Goal: Communication & Community: Answer question/provide support

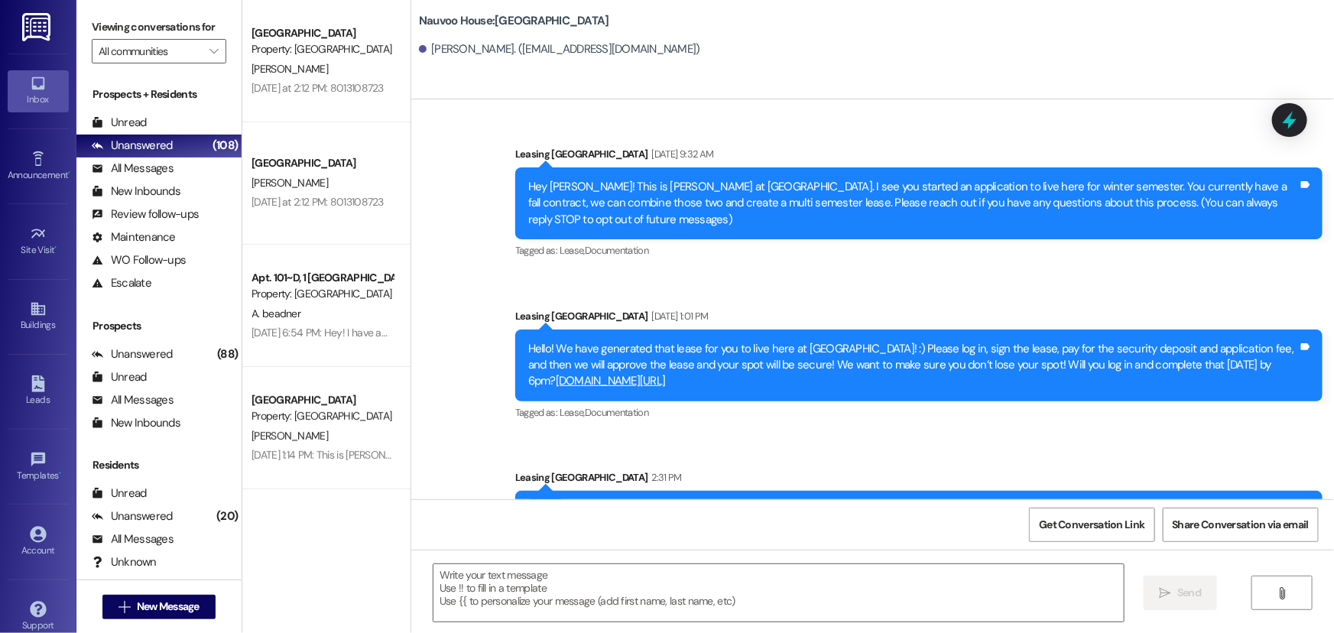
click at [183, 608] on span "New Message" at bounding box center [168, 606] width 63 height 16
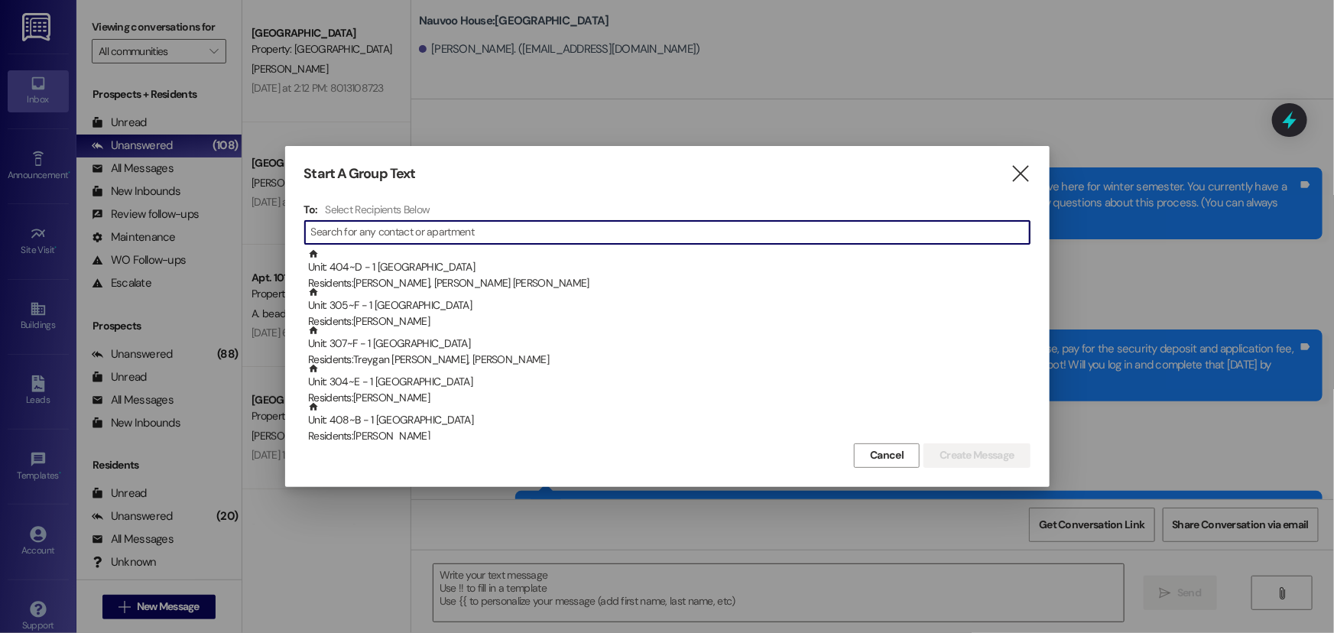
click at [411, 241] on input at bounding box center [670, 232] width 718 height 21
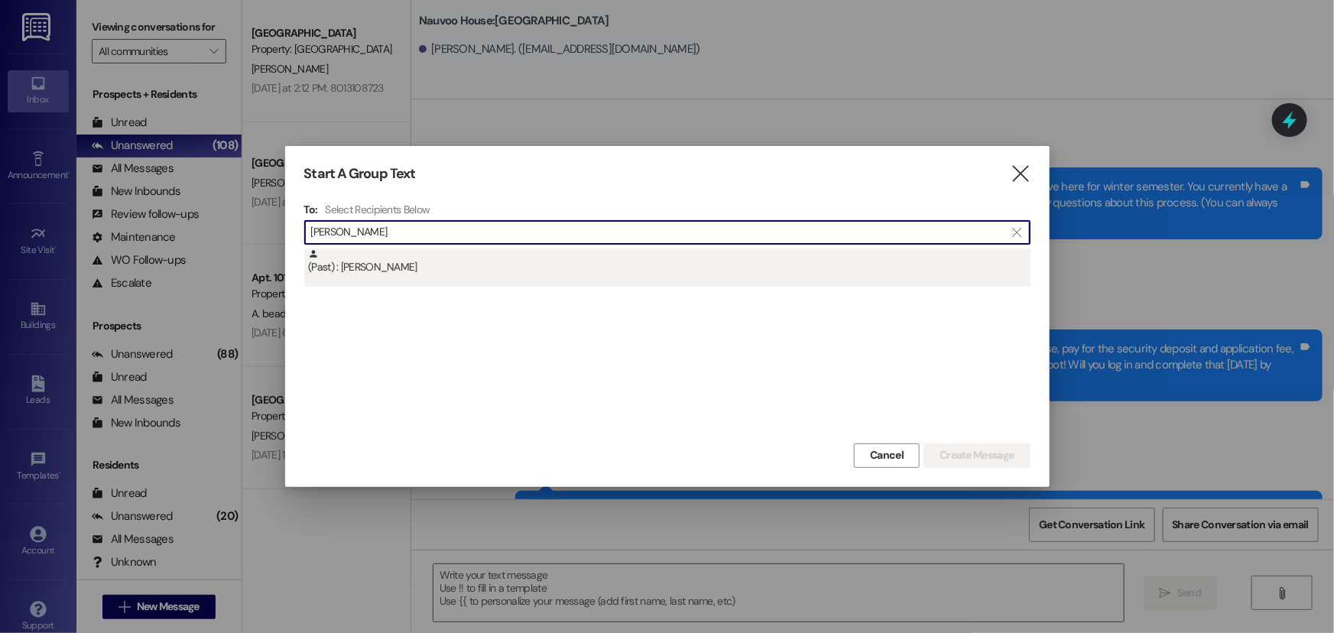
type input "[PERSON_NAME]"
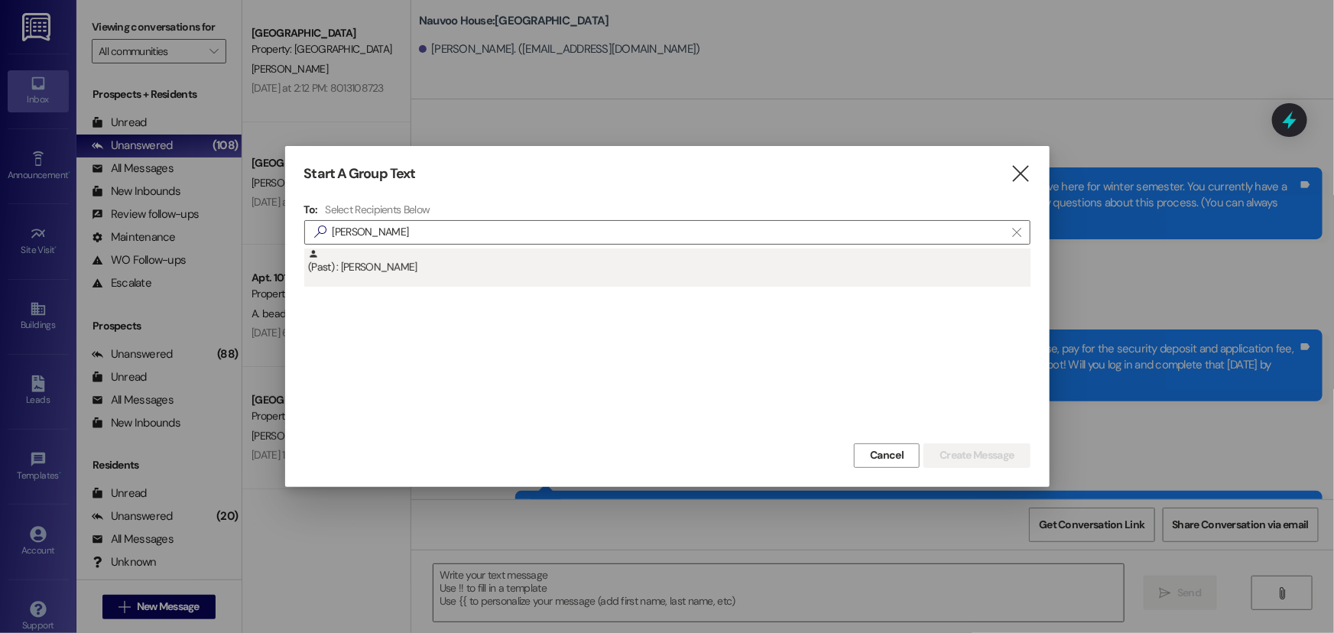
click at [608, 260] on div "(Past) : [PERSON_NAME]" at bounding box center [669, 261] width 722 height 27
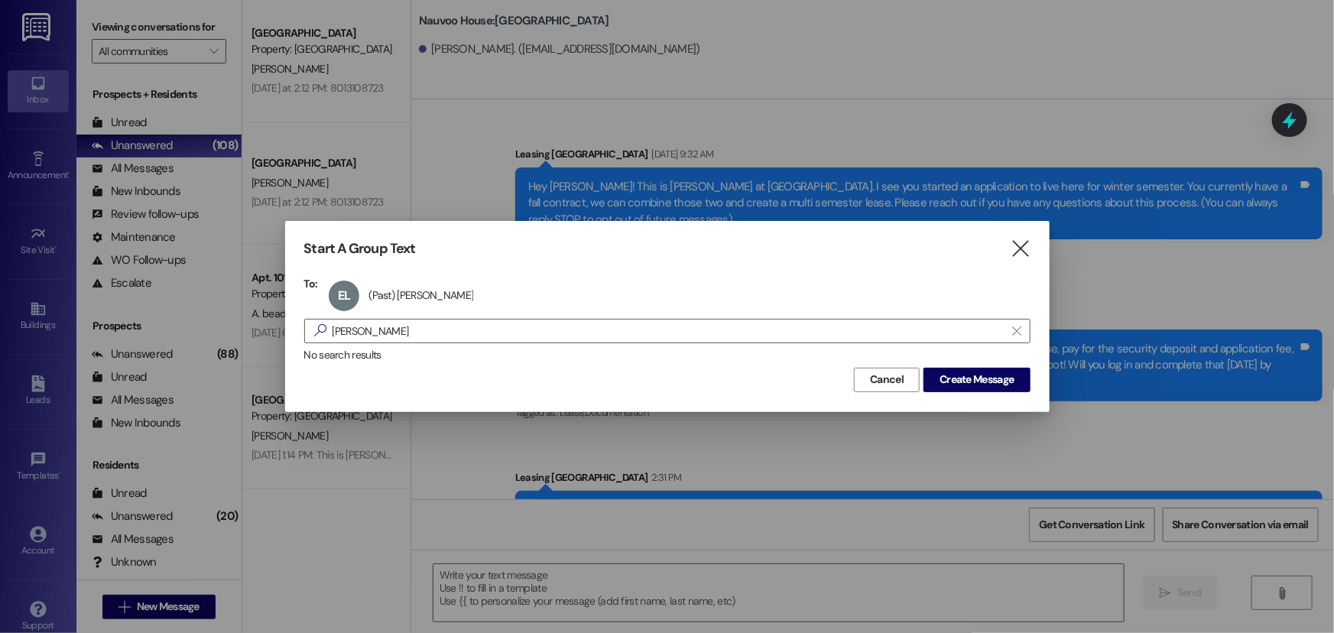
click at [971, 391] on div "Start A Group Text  To: EL (Past) [PERSON_NAME] (Past) [PERSON_NAME] click to …" at bounding box center [667, 316] width 764 height 190
click at [973, 381] on span "Create Message" at bounding box center [976, 379] width 74 height 16
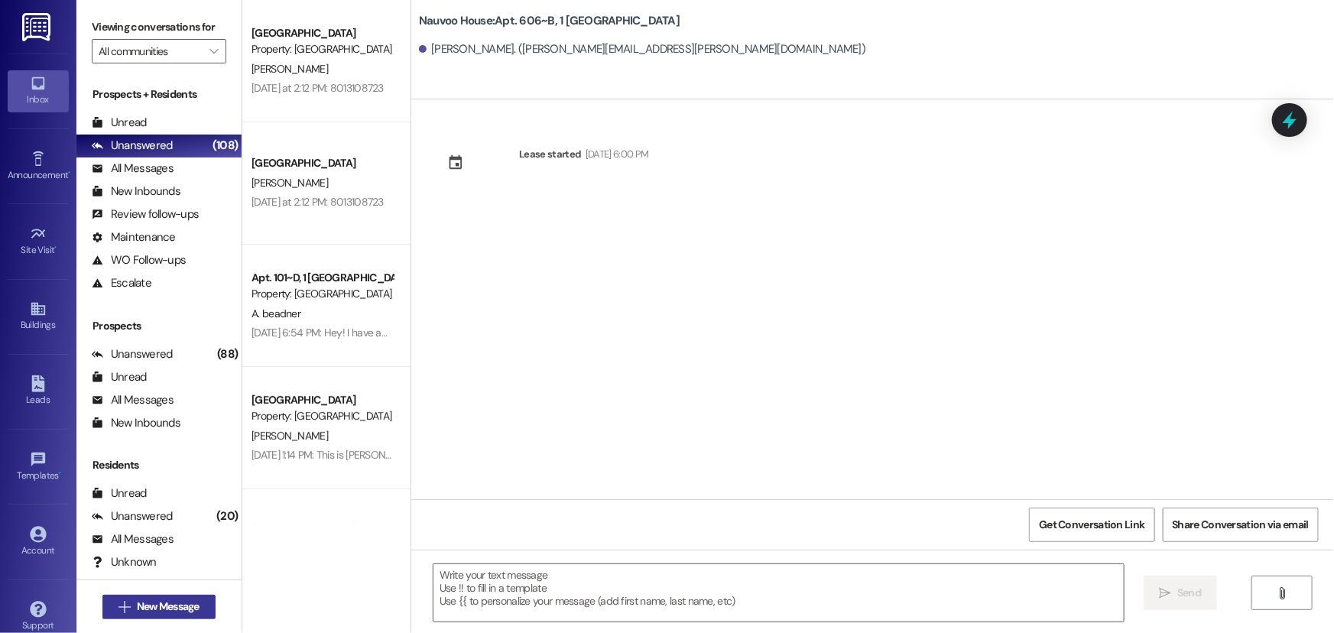
click at [177, 605] on span "New Message" at bounding box center [168, 606] width 63 height 16
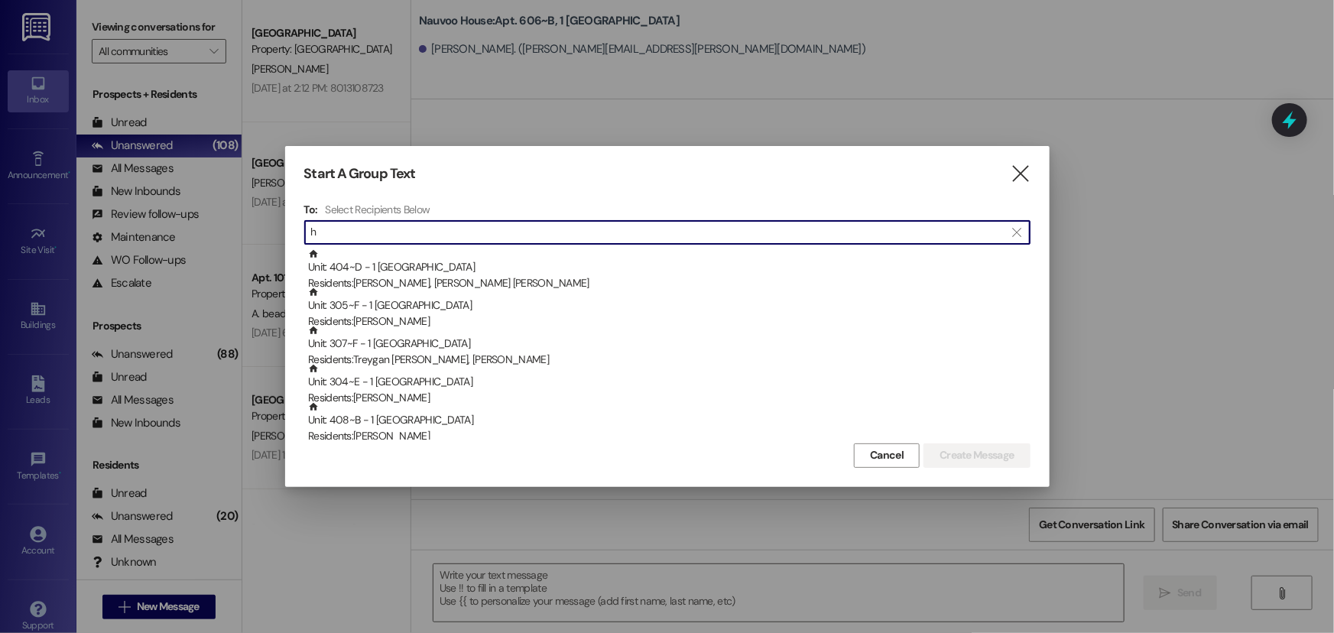
type input "h"
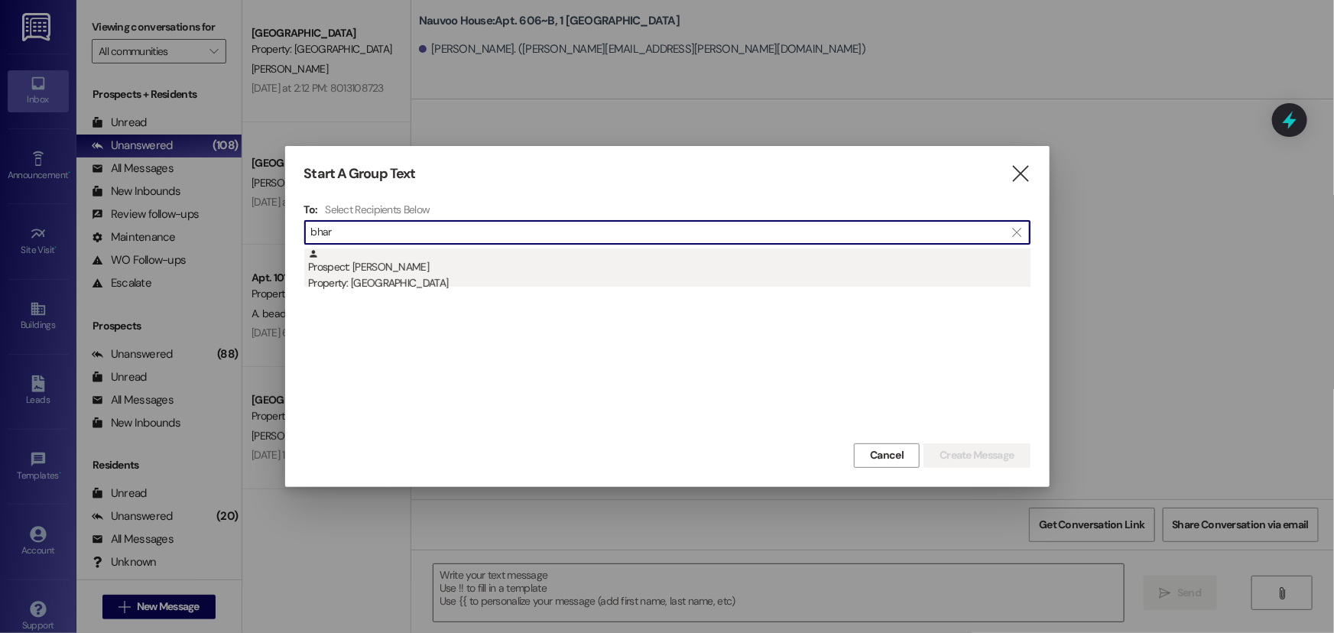
type input "bhar"
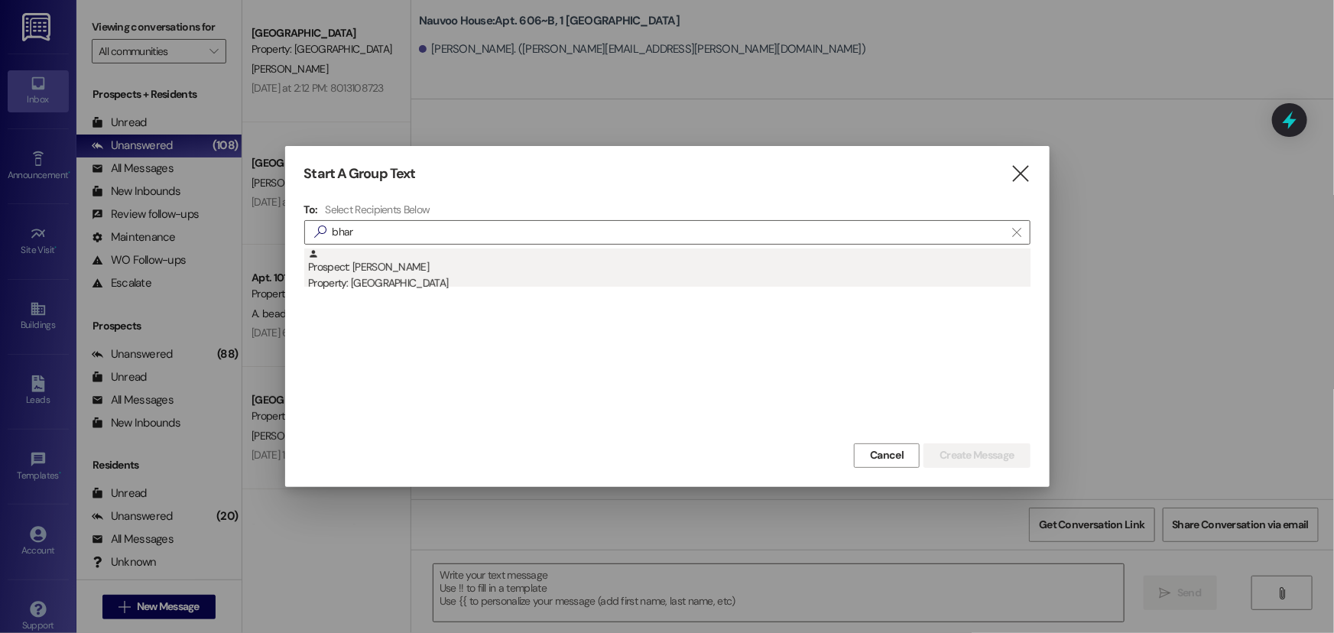
click at [386, 271] on div "Prospect: [PERSON_NAME] Property: [GEOGRAPHIC_DATA]" at bounding box center [669, 270] width 722 height 44
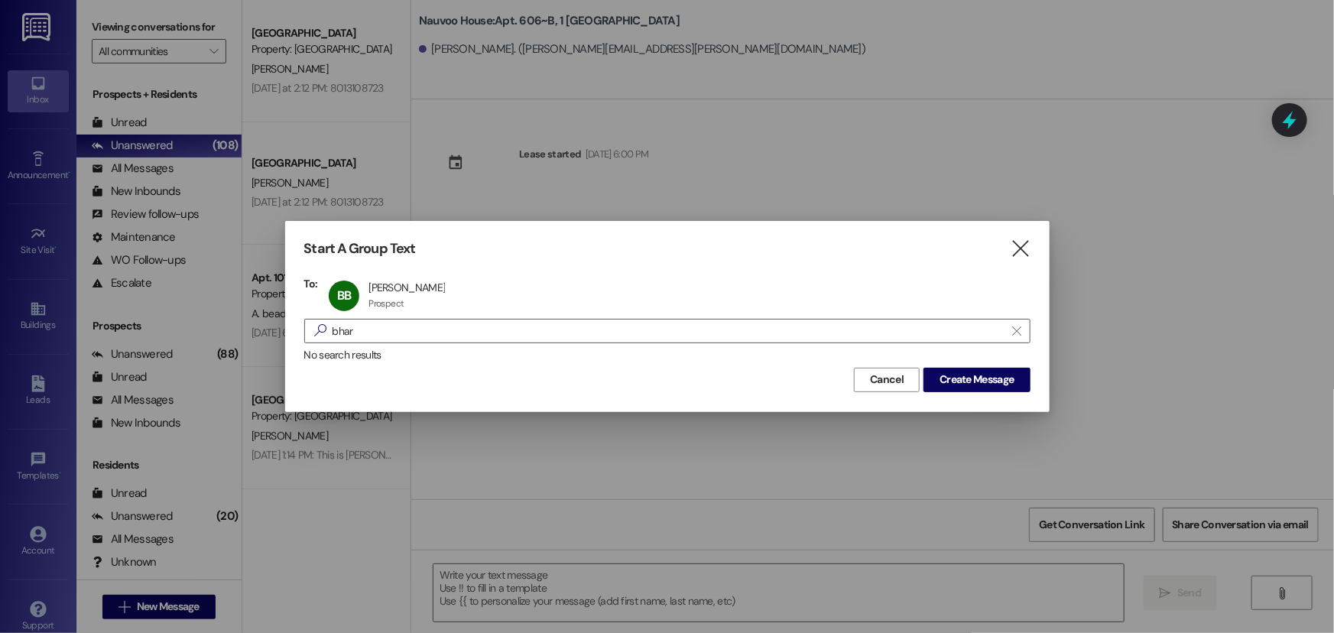
click at [1002, 393] on div "Start A Group Text  To: BB [PERSON_NAME] [PERSON_NAME] Prospect Prospect click…" at bounding box center [667, 316] width 764 height 190
click at [997, 387] on span "Create Message" at bounding box center [976, 379] width 74 height 16
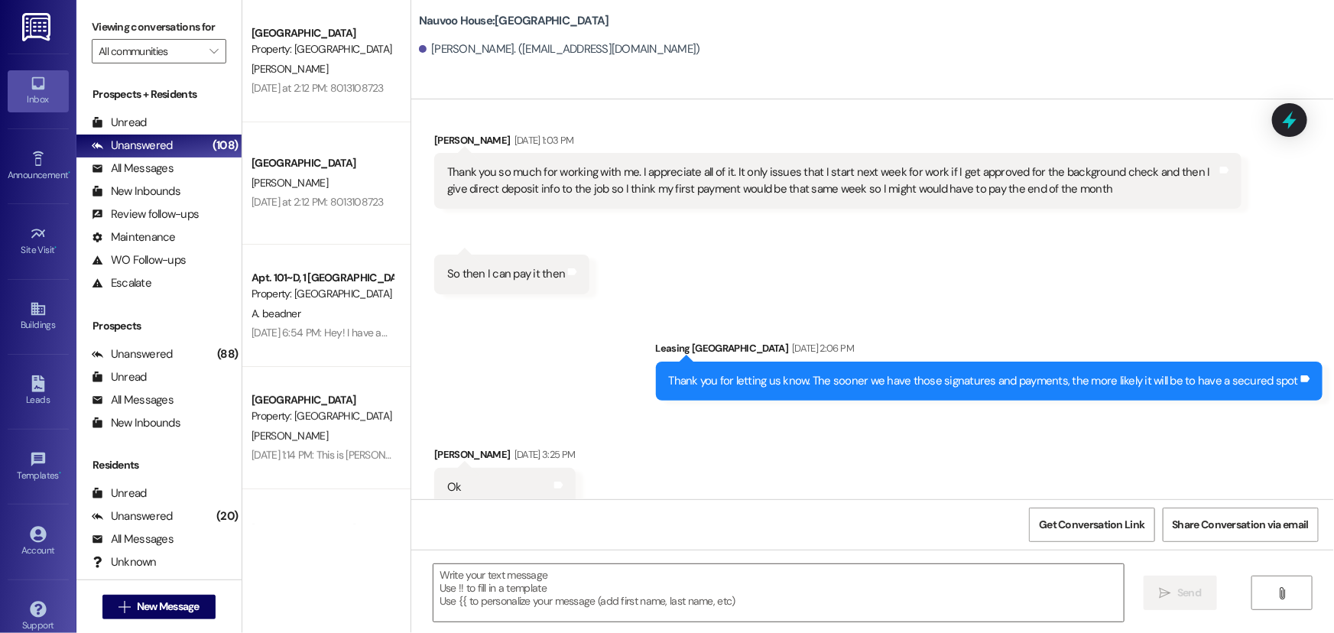
scroll to position [2591, 0]
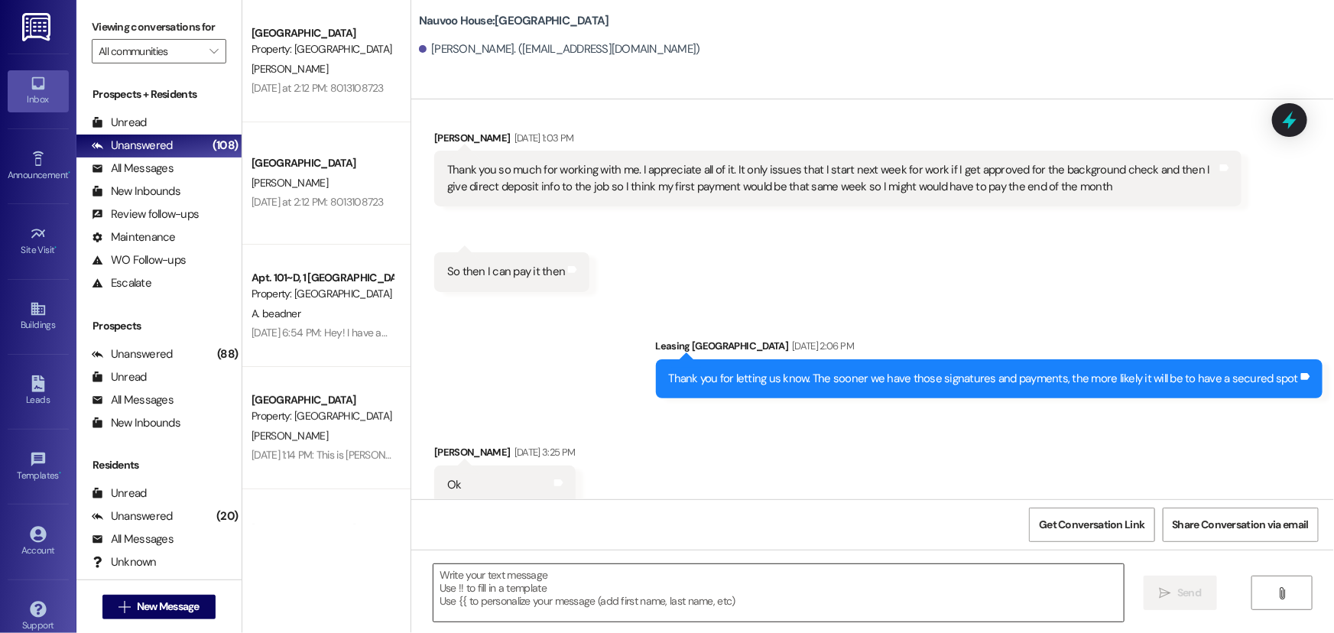
click at [716, 588] on textarea at bounding box center [778, 592] width 690 height 57
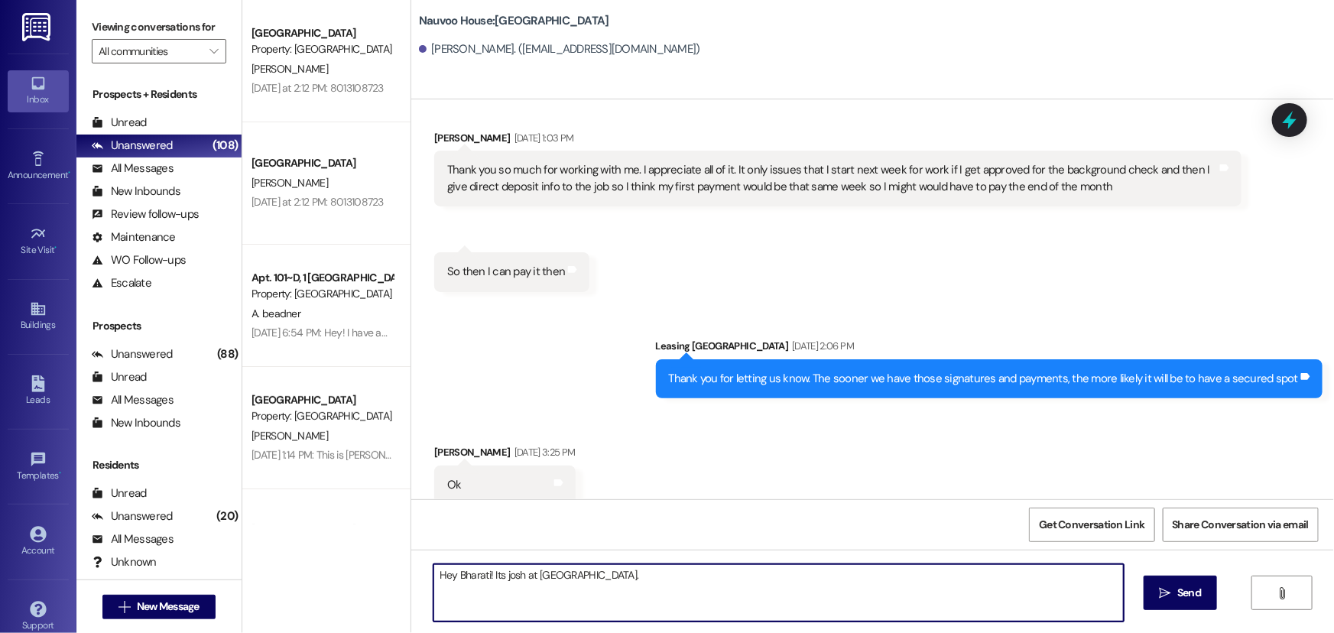
click at [632, 575] on textarea "Hey Bharati! Its josh at [GEOGRAPHIC_DATA]." at bounding box center [778, 592] width 690 height 57
click at [501, 576] on textarea "Hey Bharati! Its josh at [GEOGRAPHIC_DATA]." at bounding box center [778, 592] width 690 height 57
click at [624, 571] on textarea "Hey Bharati! Its [PERSON_NAME] at [GEOGRAPHIC_DATA]." at bounding box center [778, 592] width 690 height 57
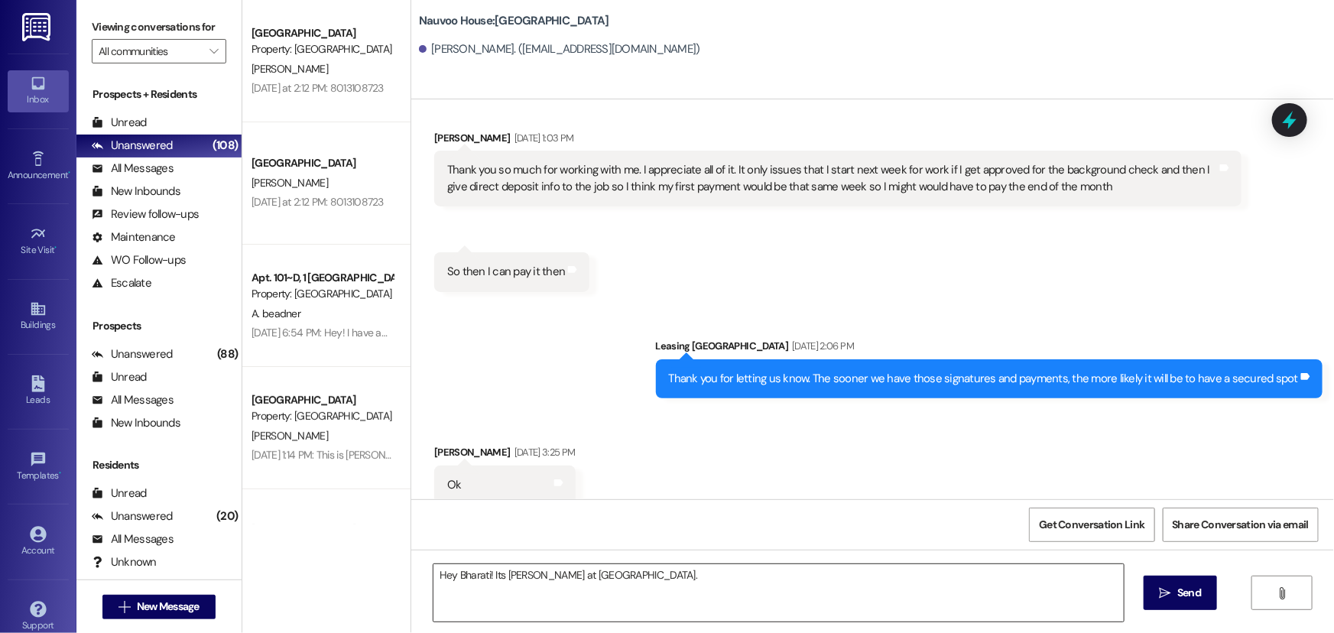
click at [659, 591] on textarea "Hey Bharati! Its [PERSON_NAME] at [GEOGRAPHIC_DATA]." at bounding box center [778, 592] width 690 height 57
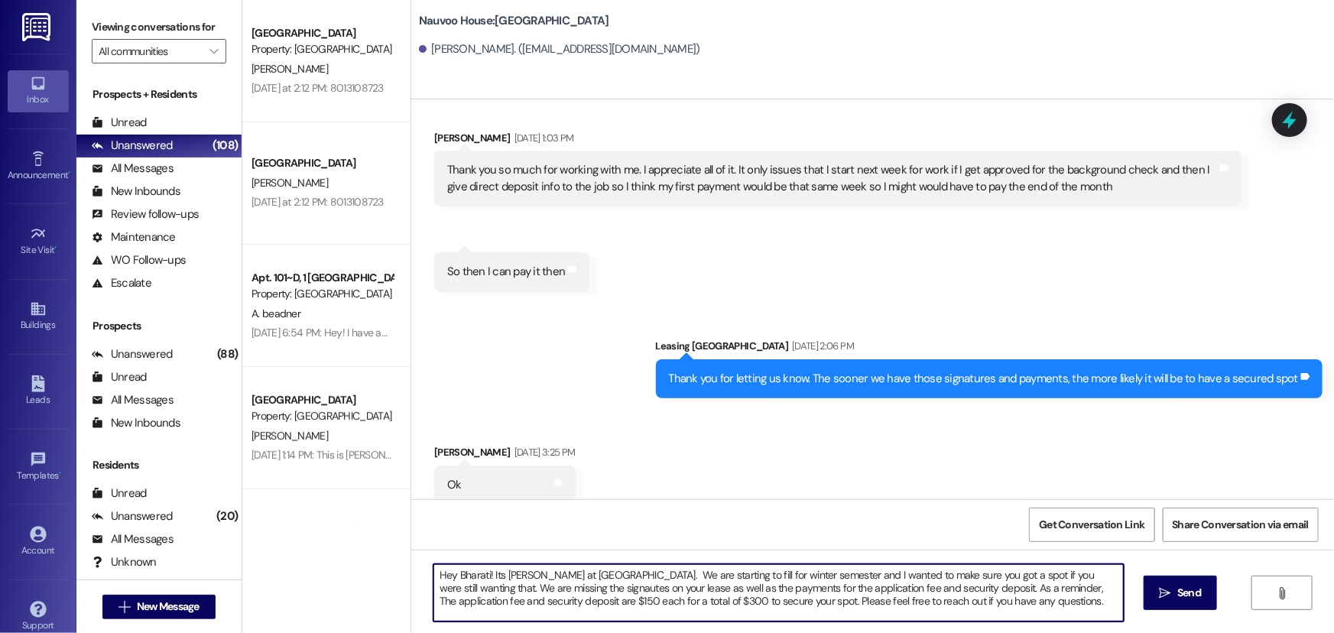
type textarea "Hey Bharati! Its [PERSON_NAME] at [GEOGRAPHIC_DATA]. We are starting to fill fo…"
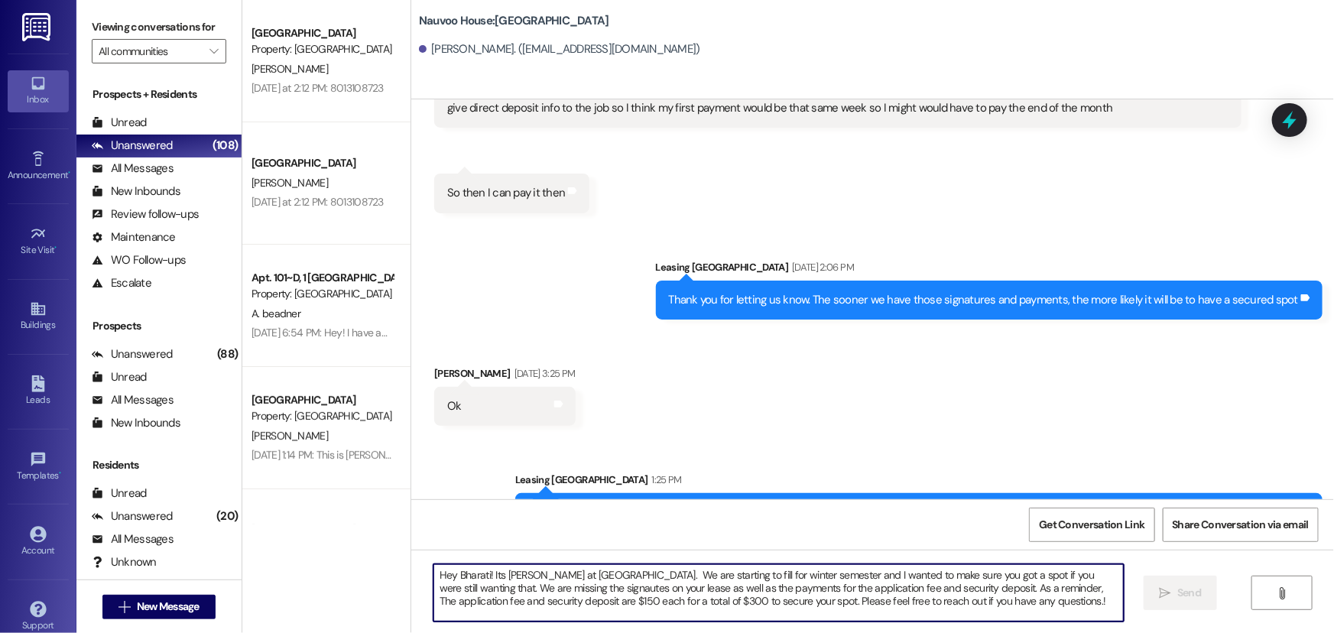
scroll to position [2731, 0]
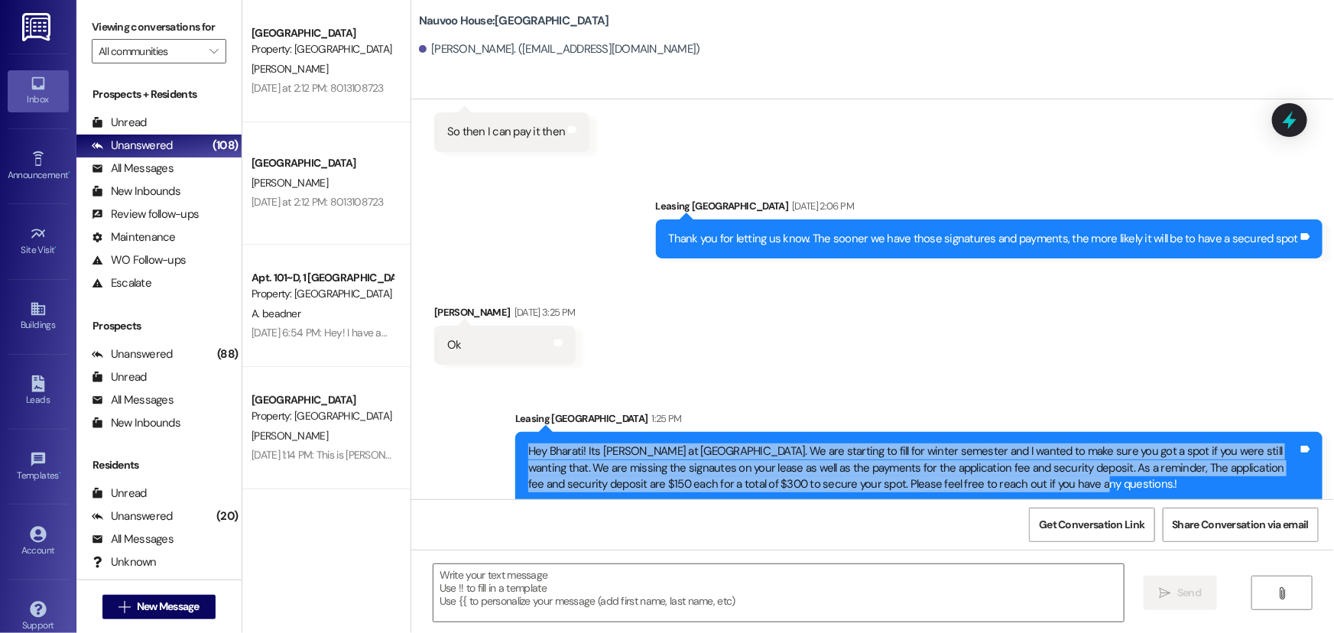
drag, startPoint x: 993, startPoint y: 462, endPoint x: 506, endPoint y: 420, distance: 488.7
click at [515, 432] on div "Hey Bharati! Its [PERSON_NAME] at [GEOGRAPHIC_DATA]. We are starting to fill fo…" at bounding box center [918, 468] width 807 height 72
copy div "Hey Bharati! Its [PERSON_NAME] at [GEOGRAPHIC_DATA]. We are starting to fill fo…"
click at [436, 480] on div "Sent via SMS Leasing [GEOGRAPHIC_DATA] 1:25 PM Hey Bharati! Its [PERSON_NAME] a…" at bounding box center [872, 445] width 922 height 139
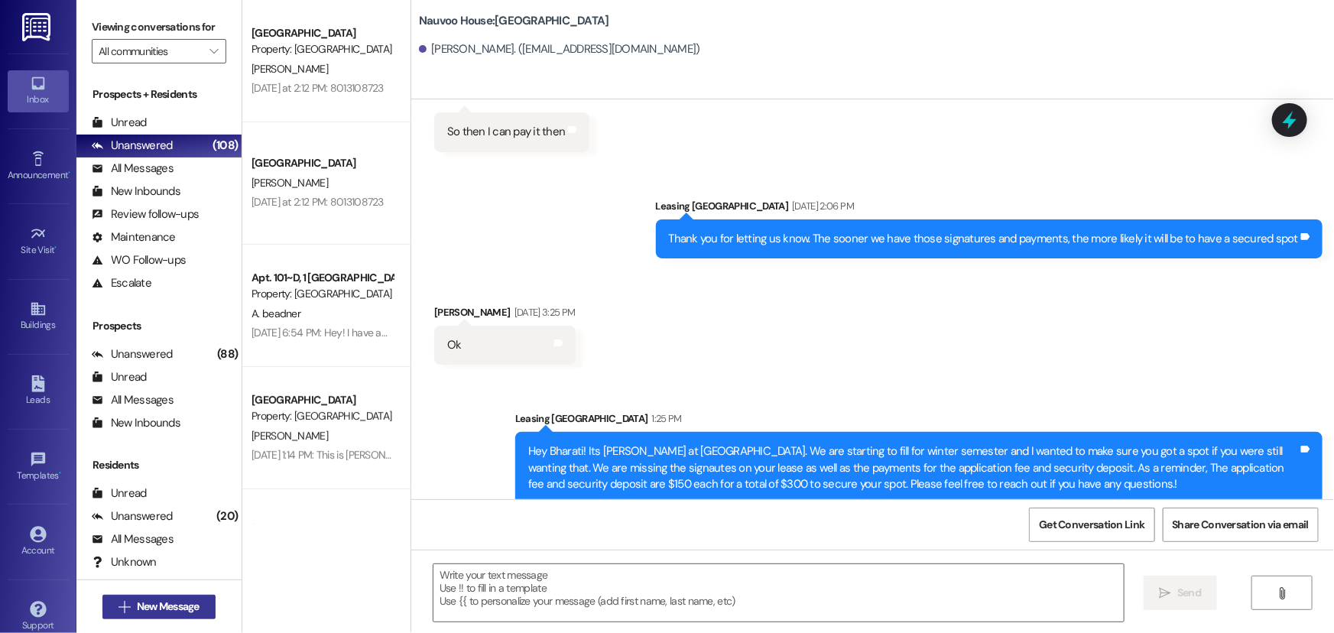
click at [118, 612] on span " New Message" at bounding box center [158, 606] width 87 height 16
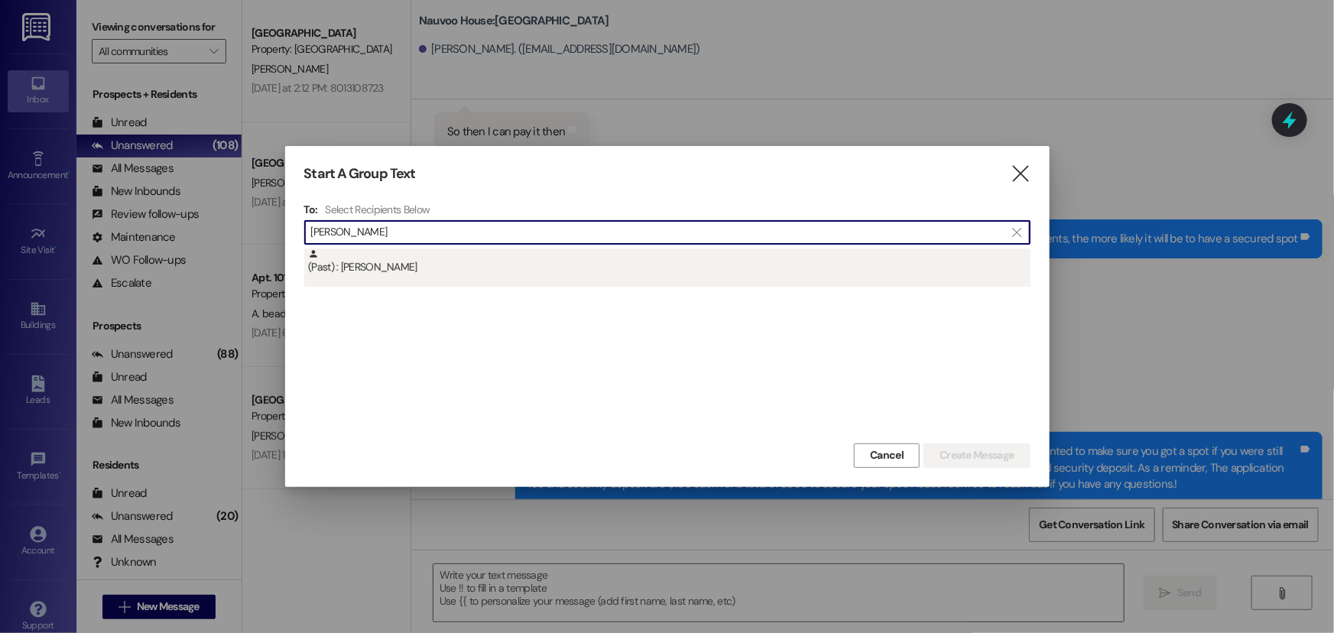
type input "[PERSON_NAME]"
click at [410, 275] on div "(Past) : [PERSON_NAME]" at bounding box center [667, 267] width 726 height 38
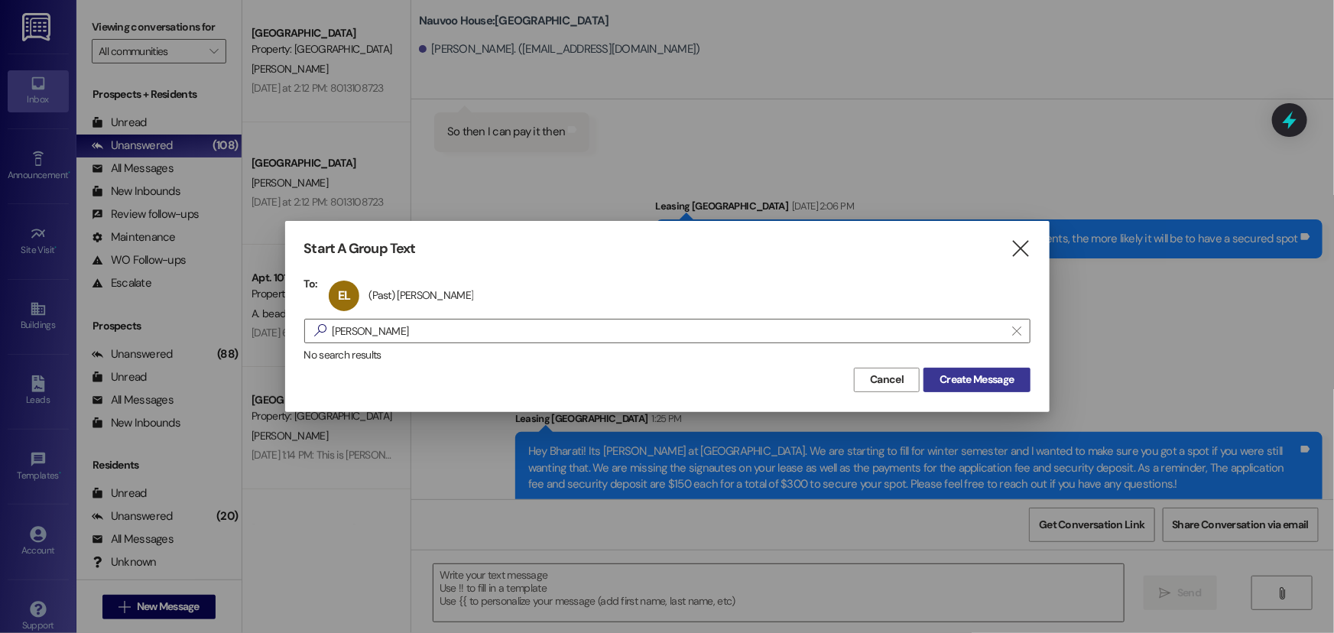
click at [974, 371] on span "Create Message" at bounding box center [976, 379] width 74 height 16
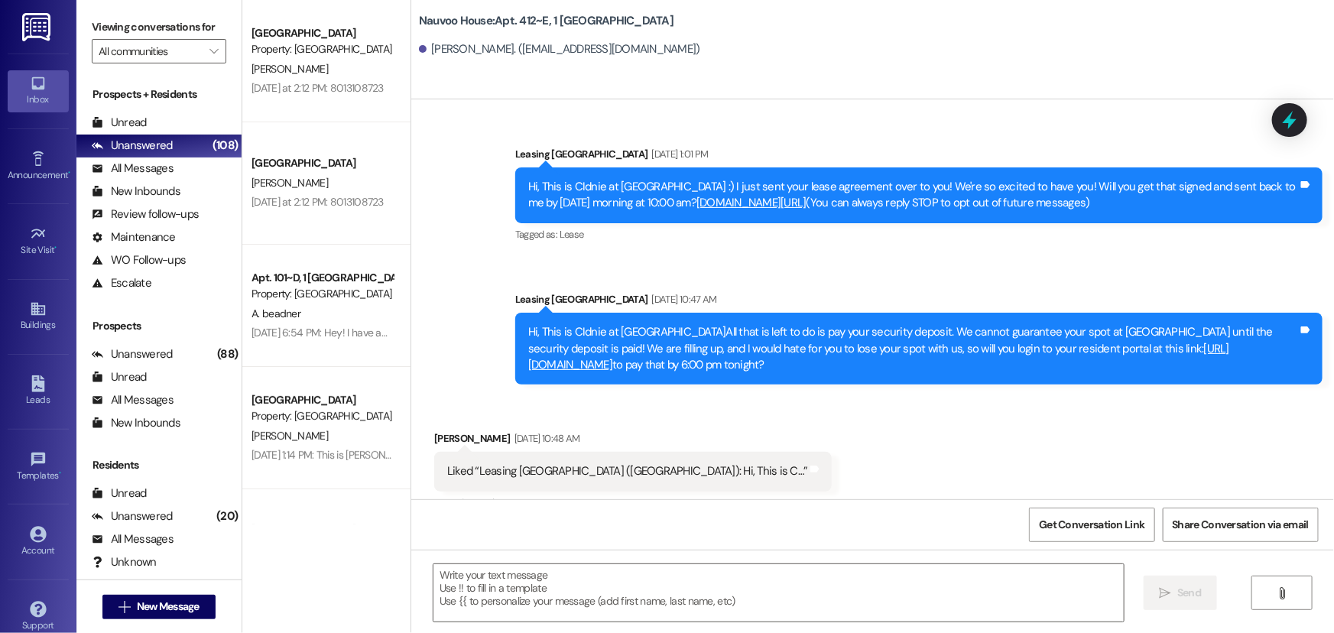
scroll to position [21831, 0]
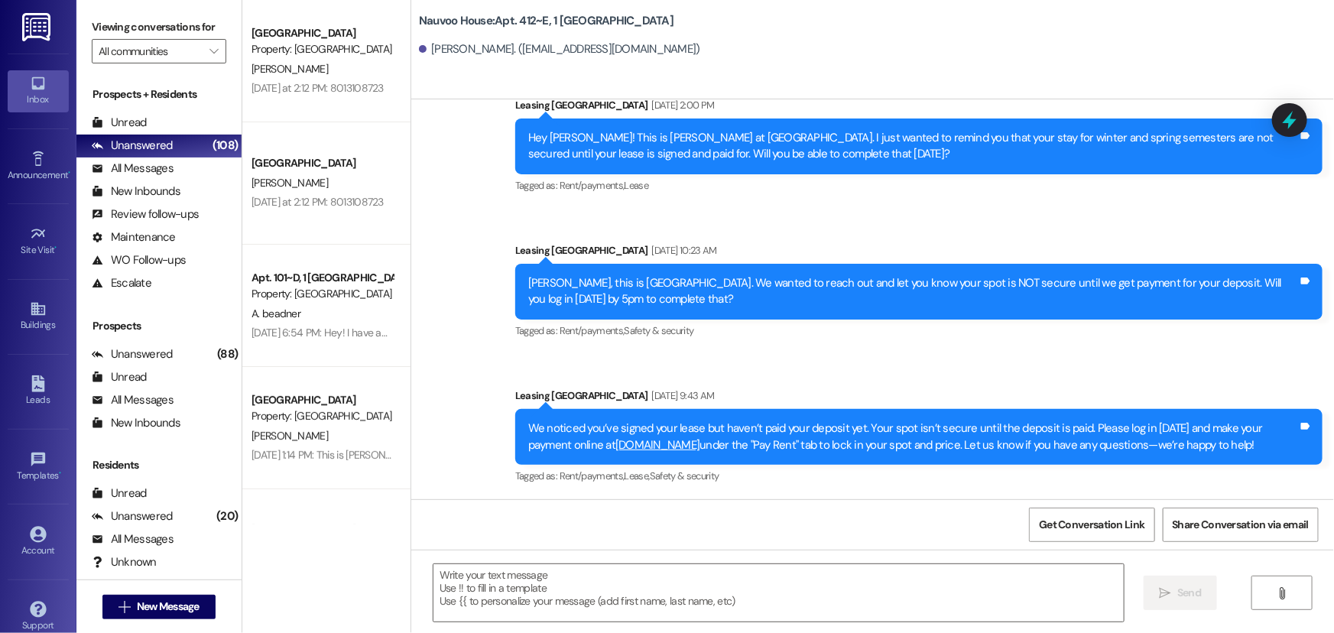
click at [702, 591] on textarea at bounding box center [778, 592] width 690 height 57
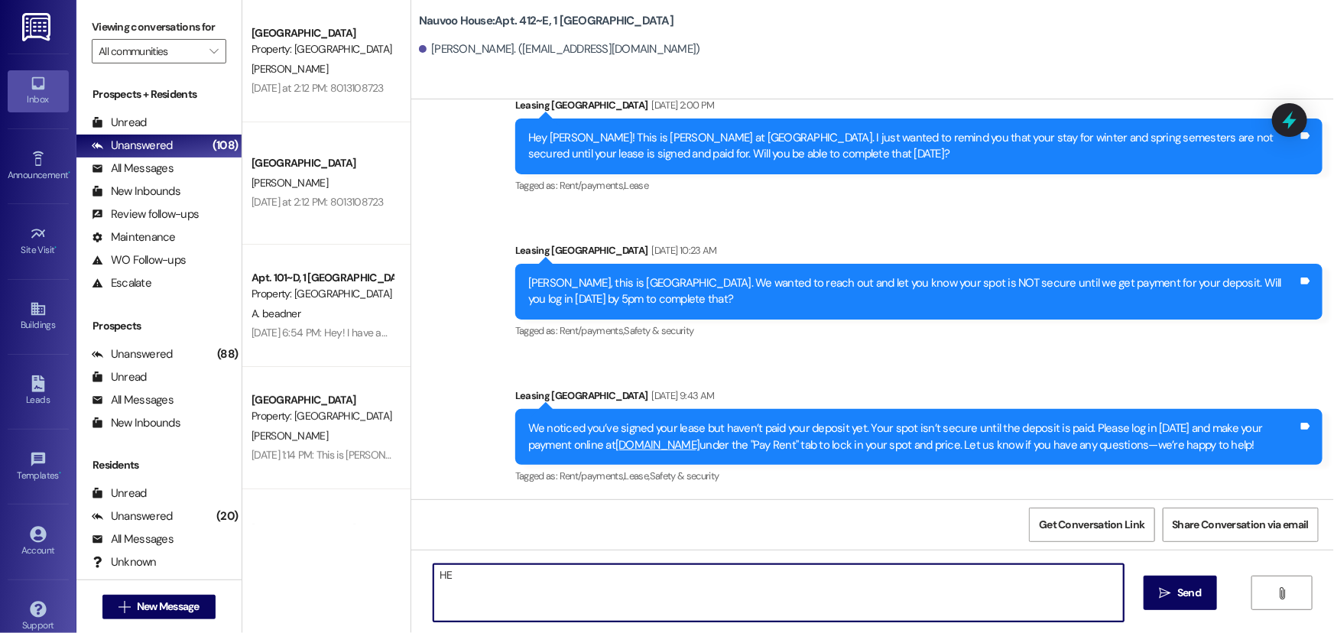
type textarea "H"
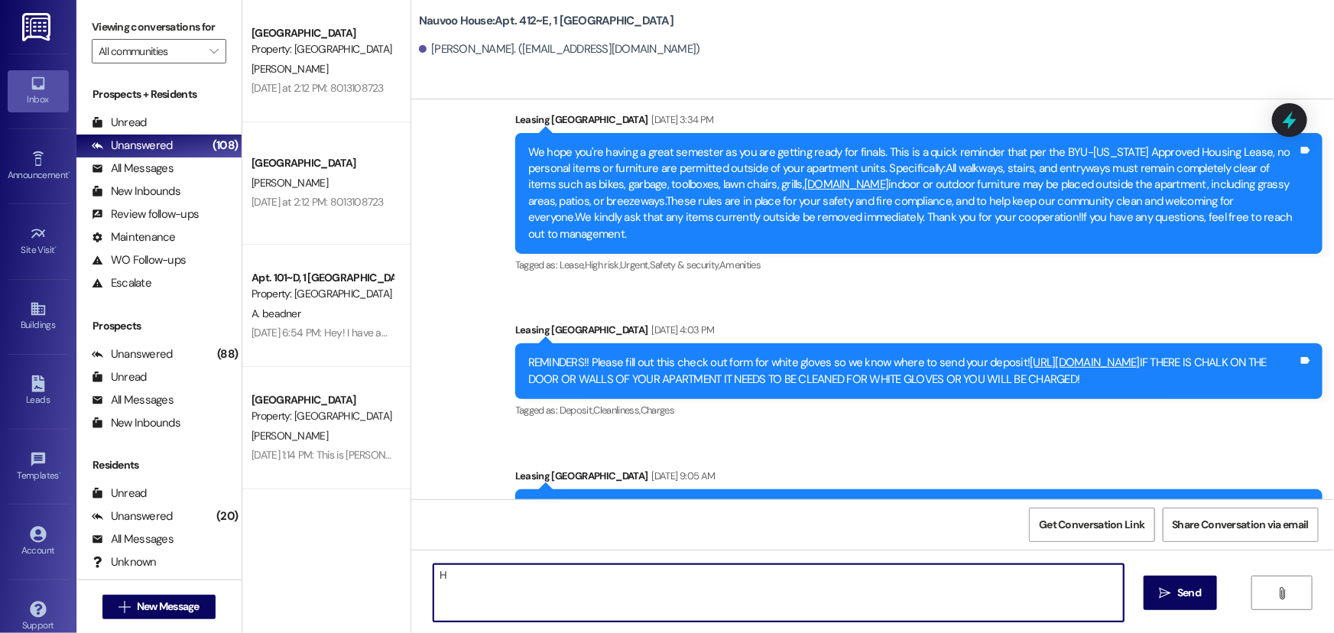
scroll to position [21276, 0]
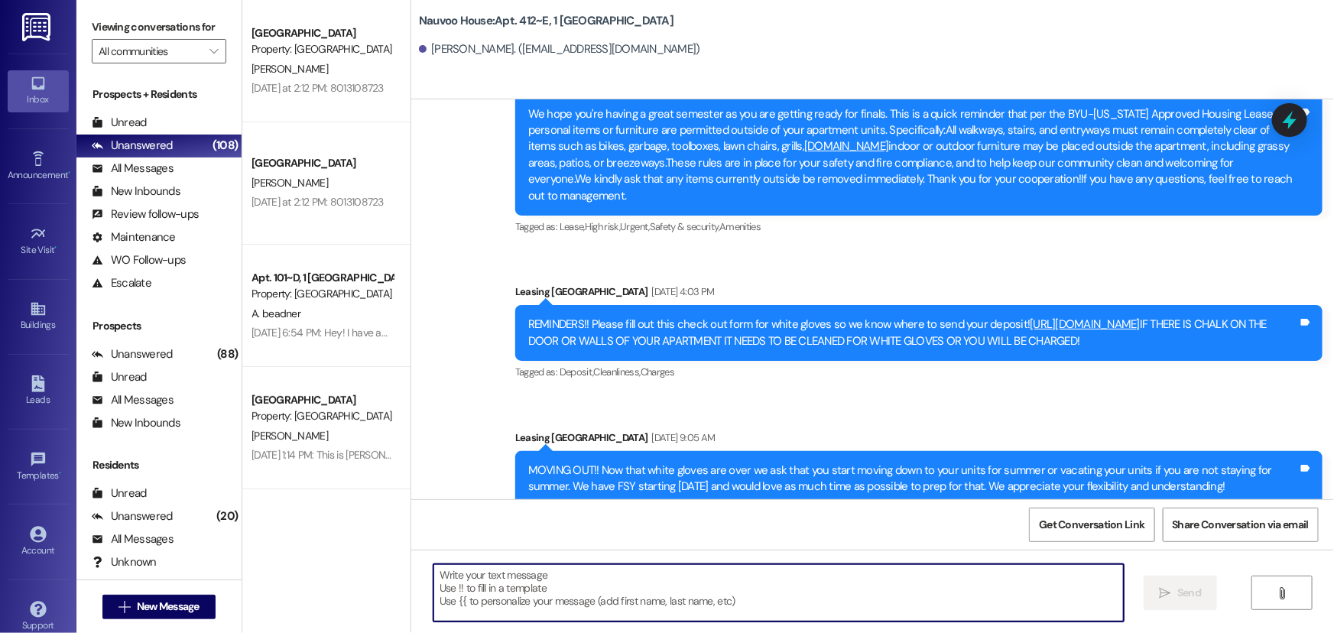
drag, startPoint x: 488, startPoint y: 594, endPoint x: 473, endPoint y: 599, distance: 16.2
click at [473, 599] on textarea at bounding box center [778, 592] width 690 height 57
paste textarea "Hey Bharati! Its [PERSON_NAME] at [GEOGRAPHIC_DATA]. We are starting to fill fo…"
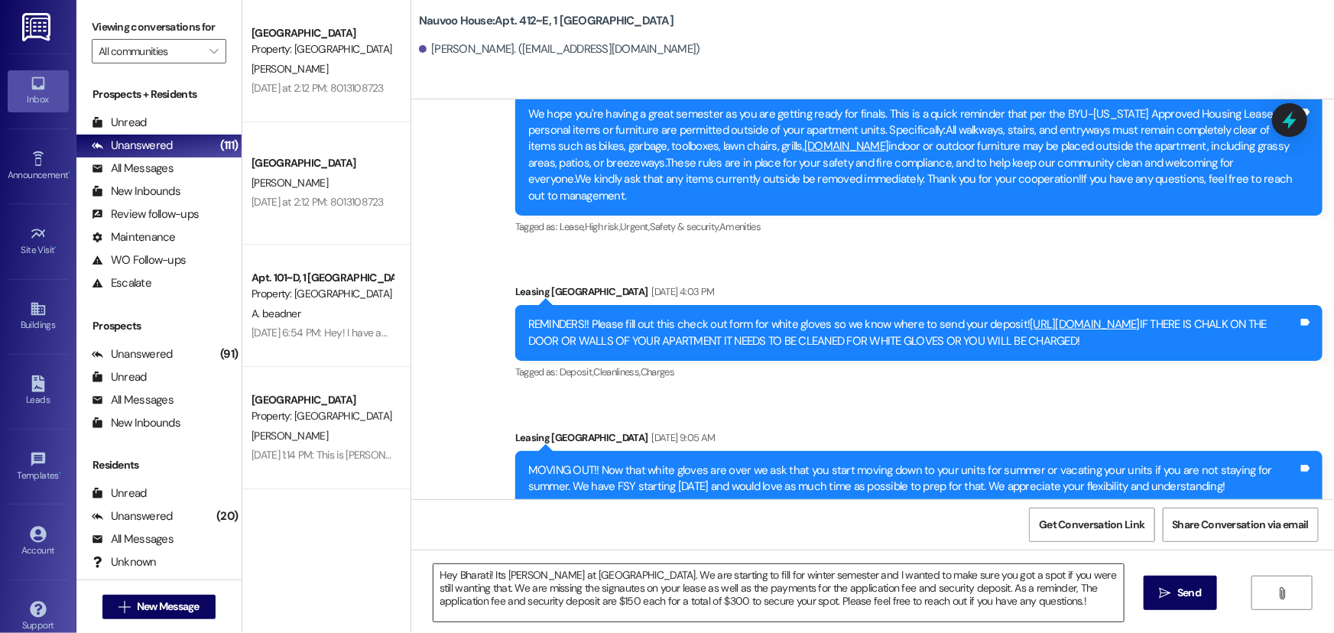
click at [481, 577] on textarea "Hey Bharati! Its [PERSON_NAME] at [GEOGRAPHIC_DATA]. We are starting to fill fo…" at bounding box center [778, 592] width 690 height 57
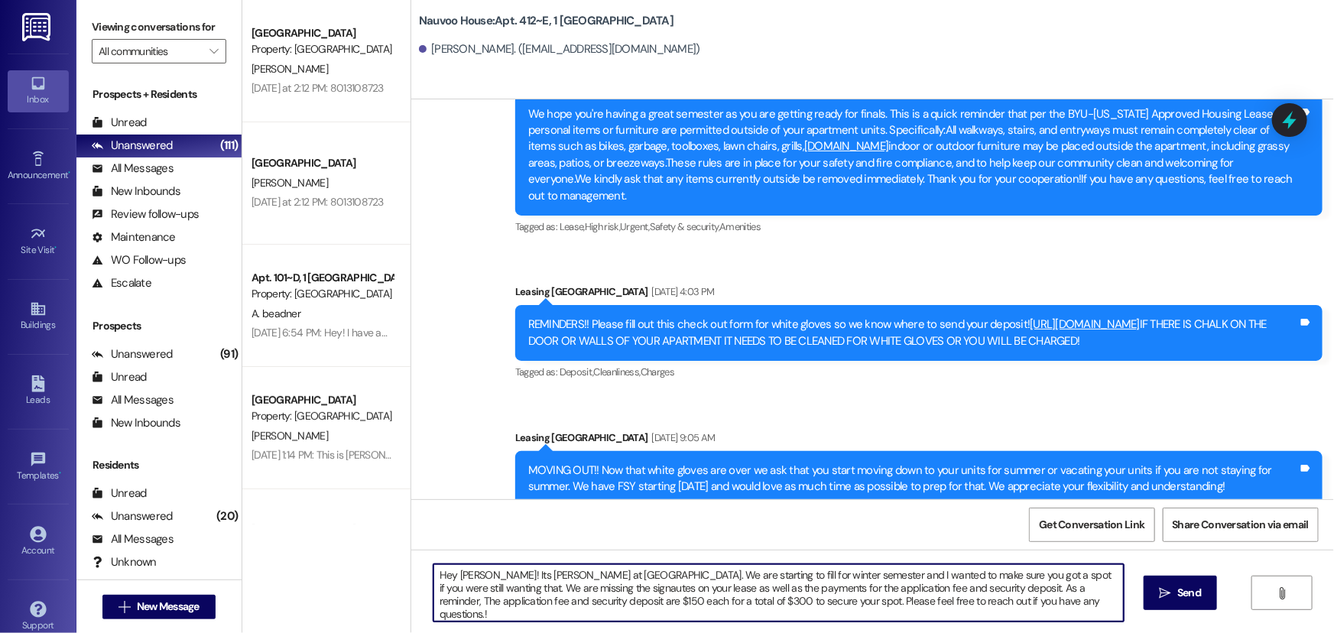
drag, startPoint x: 650, startPoint y: 589, endPoint x: 485, endPoint y: 589, distance: 165.8
click at [485, 589] on textarea "Hey [PERSON_NAME]! Its [PERSON_NAME] at [GEOGRAPHIC_DATA]. We are starting to f…" at bounding box center [778, 592] width 690 height 57
drag, startPoint x: 805, startPoint y: 602, endPoint x: 381, endPoint y: 573, distance: 425.1
click at [381, 573] on div "[GEOGRAPHIC_DATA] Prospect Property: [GEOGRAPHIC_DATA] [PERSON_NAME] [DATE] at …" at bounding box center [787, 316] width 1091 height 633
type textarea "Hey [PERSON_NAME]! Its [PERSON_NAME] at [GEOGRAPHIC_DATA]. We are starting to f…"
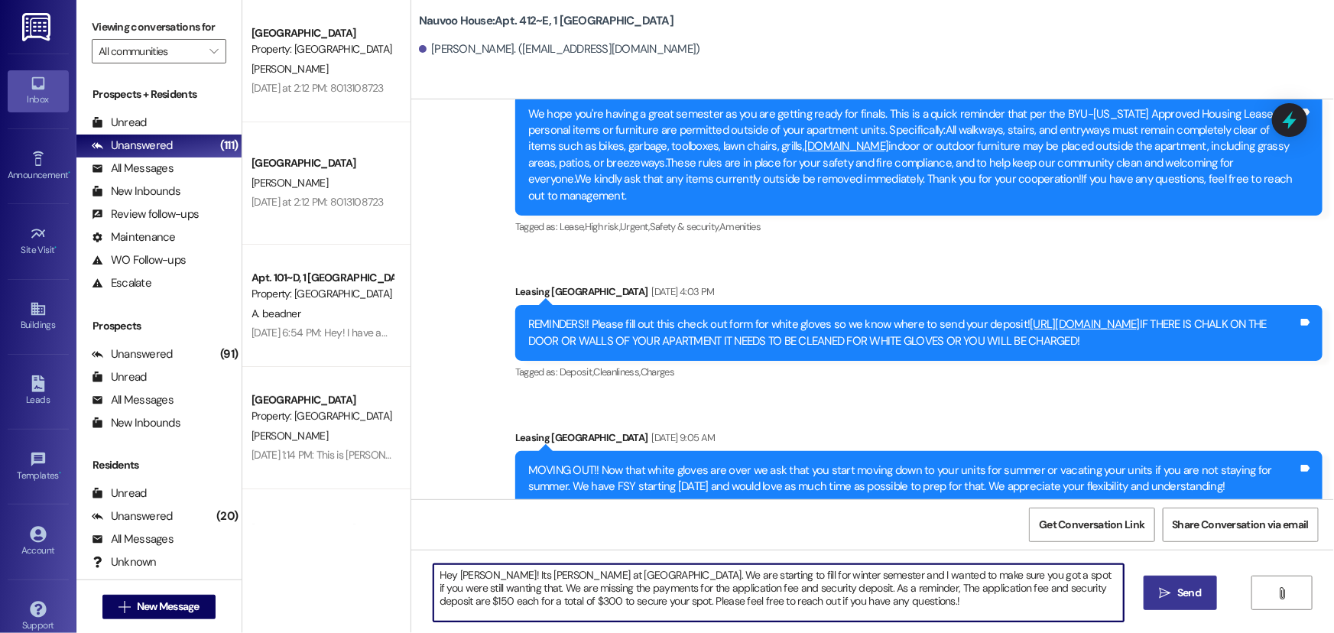
click at [1152, 592] on button " Send" at bounding box center [1180, 592] width 74 height 34
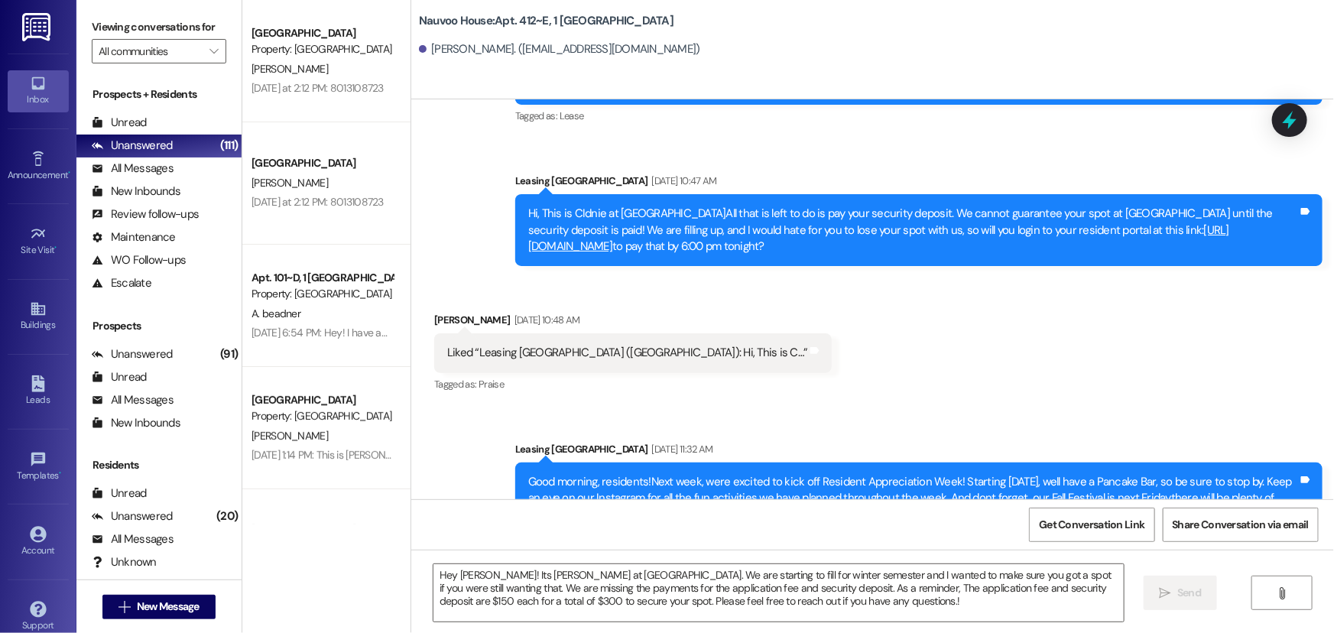
scroll to position [25, 0]
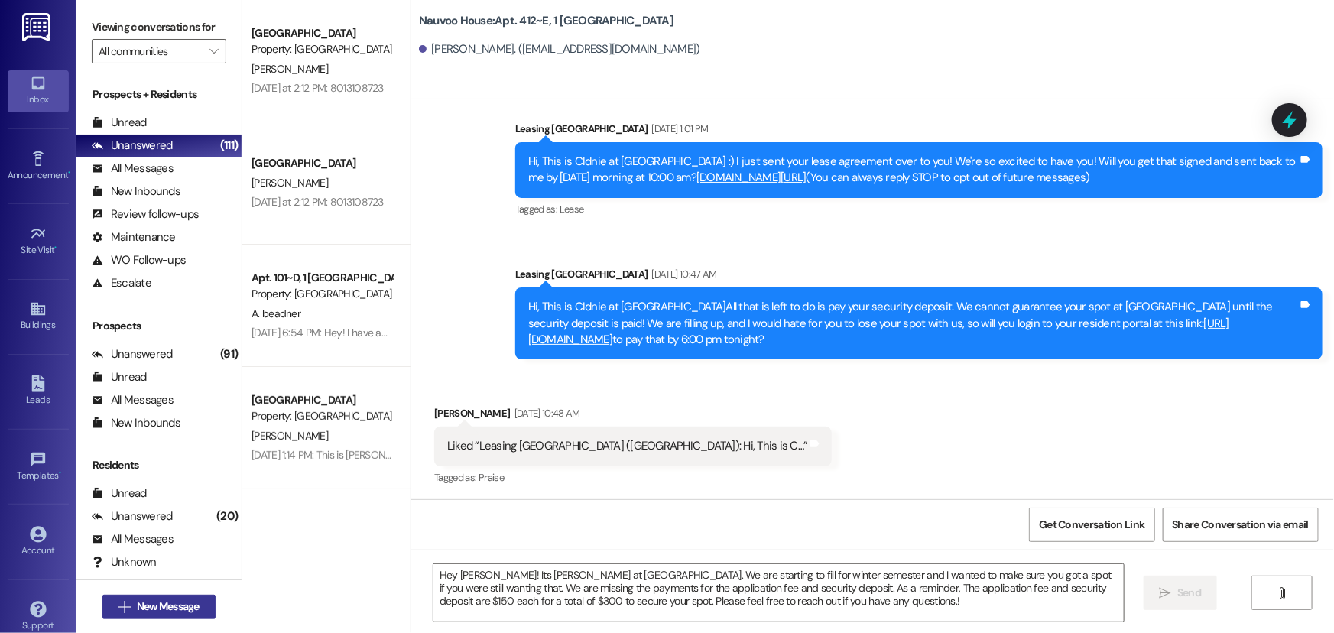
click at [151, 604] on span "New Message" at bounding box center [168, 606] width 63 height 16
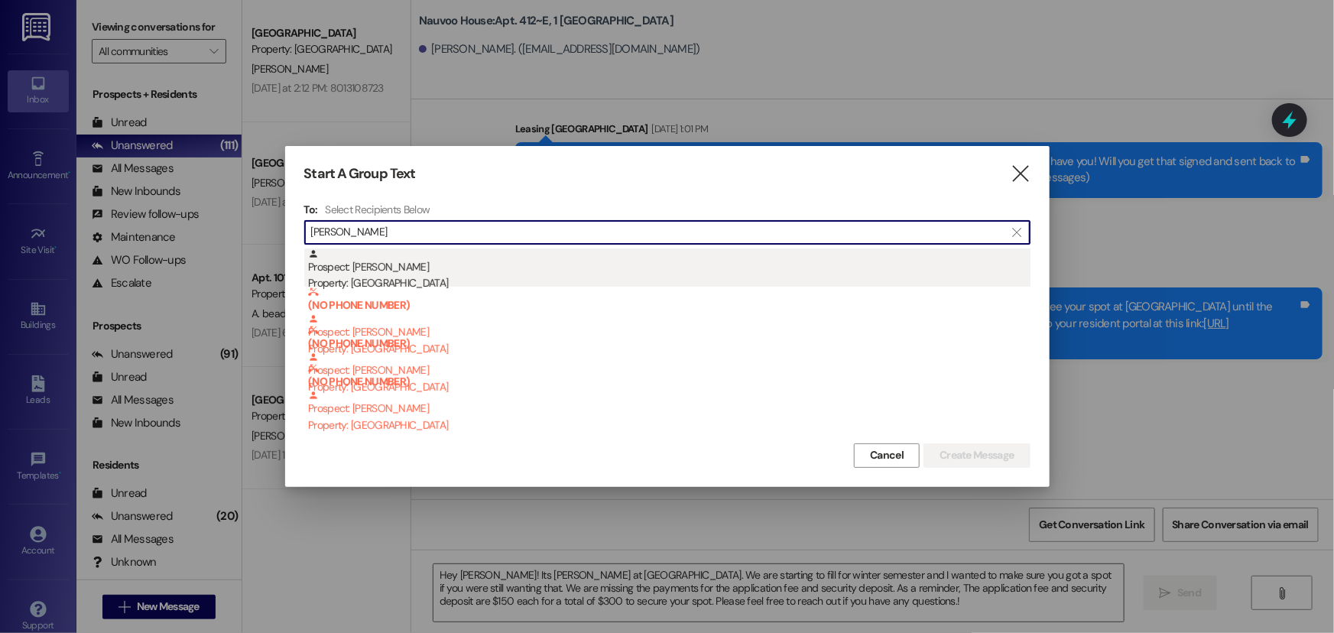
type input "[PERSON_NAME]"
click at [401, 273] on div "Prospect: [PERSON_NAME] Property: [GEOGRAPHIC_DATA]" at bounding box center [669, 270] width 722 height 44
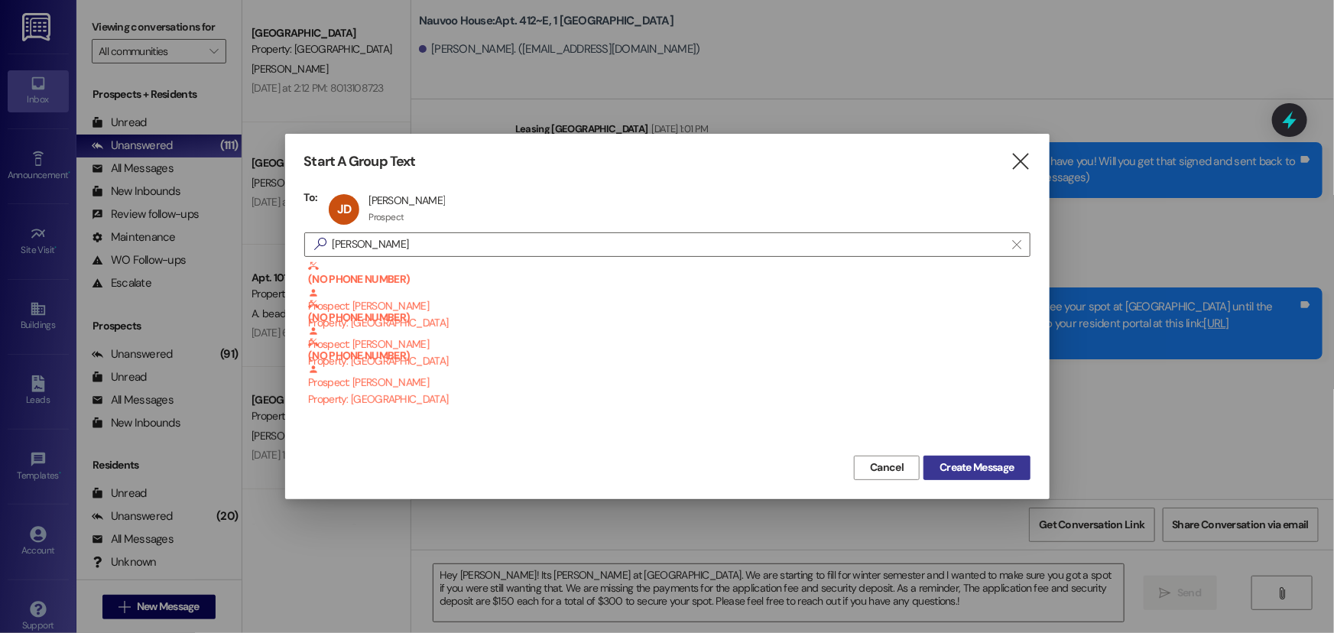
click at [989, 473] on span "Create Message" at bounding box center [976, 467] width 74 height 16
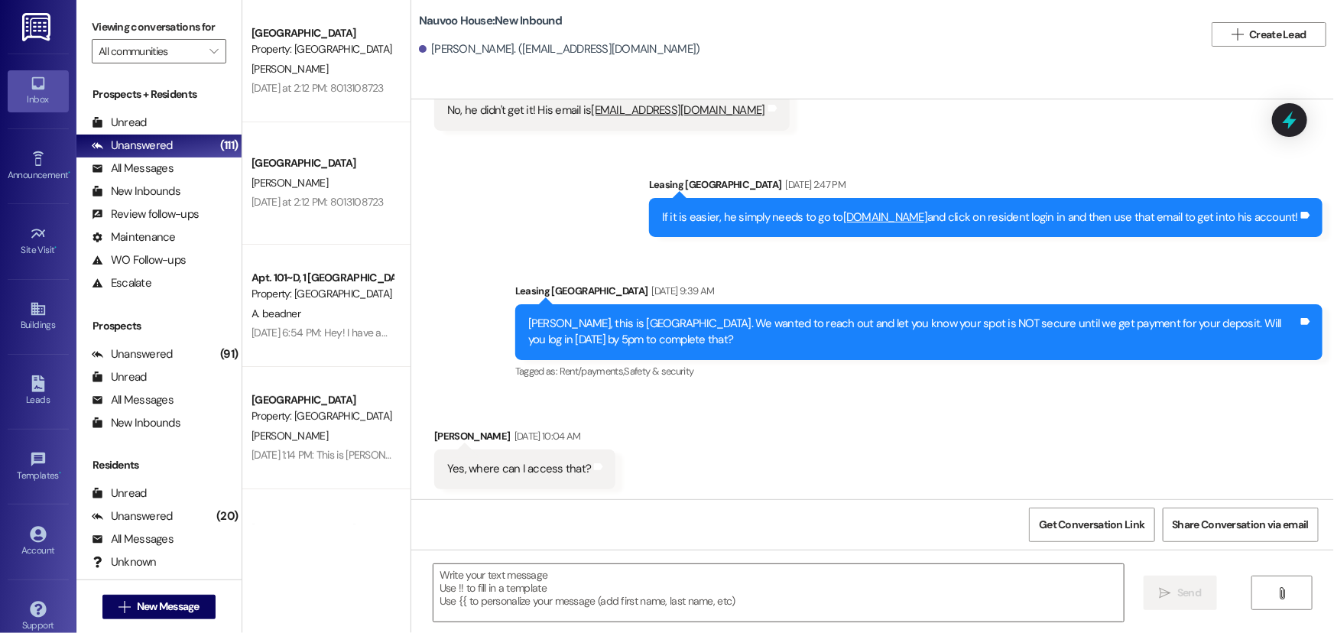
scroll to position [452, 0]
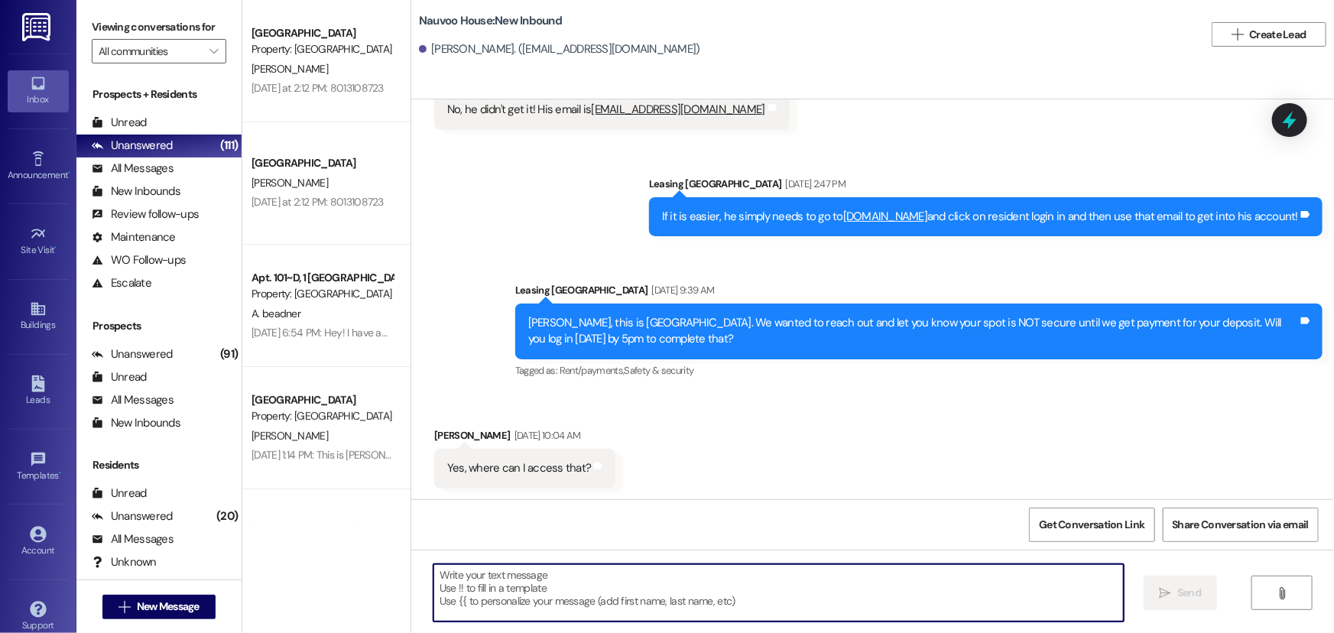
click at [549, 582] on textarea at bounding box center [778, 592] width 690 height 57
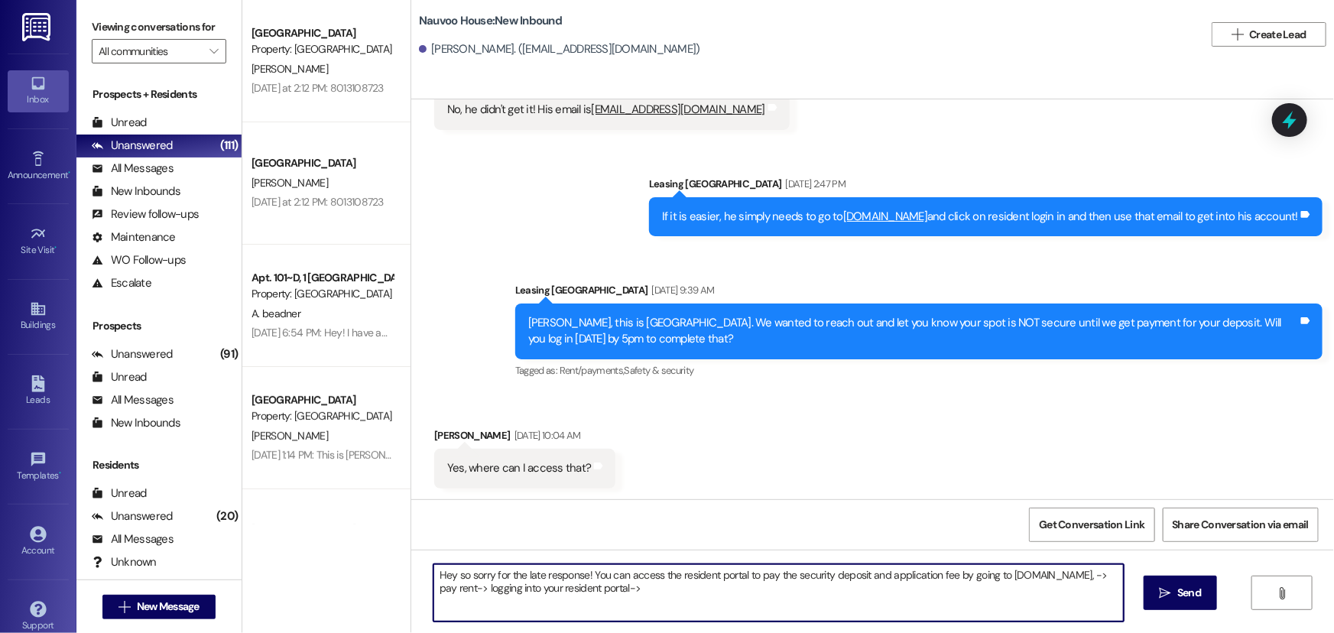
click at [647, 587] on textarea "Hey so sorry for the late response! You can access the resident portal to pay t…" at bounding box center [778, 592] width 690 height 57
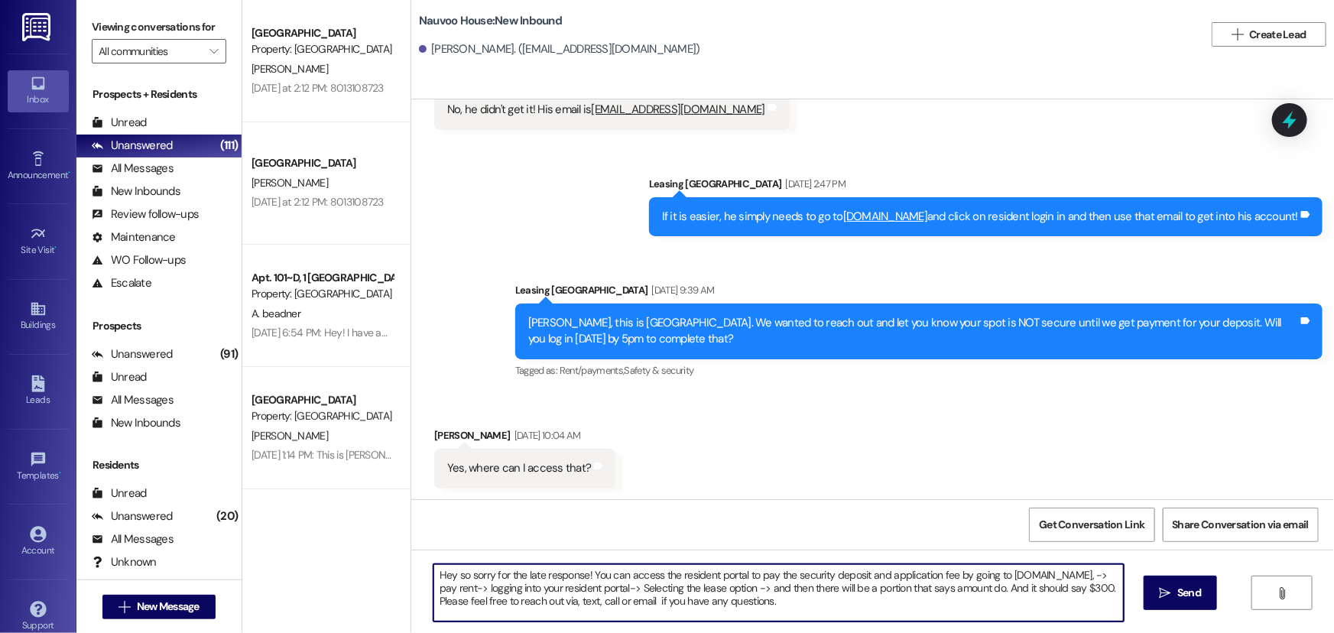
drag, startPoint x: 774, startPoint y: 608, endPoint x: 429, endPoint y: 581, distance: 345.7
click at [433, 581] on textarea "Hey so sorry for the late response! You can access the resident portal to pay t…" at bounding box center [778, 592] width 690 height 57
type textarea "Hey so sorry for the late response! You can access the resident portal to pay t…"
click at [1190, 603] on button " Send" at bounding box center [1180, 592] width 74 height 34
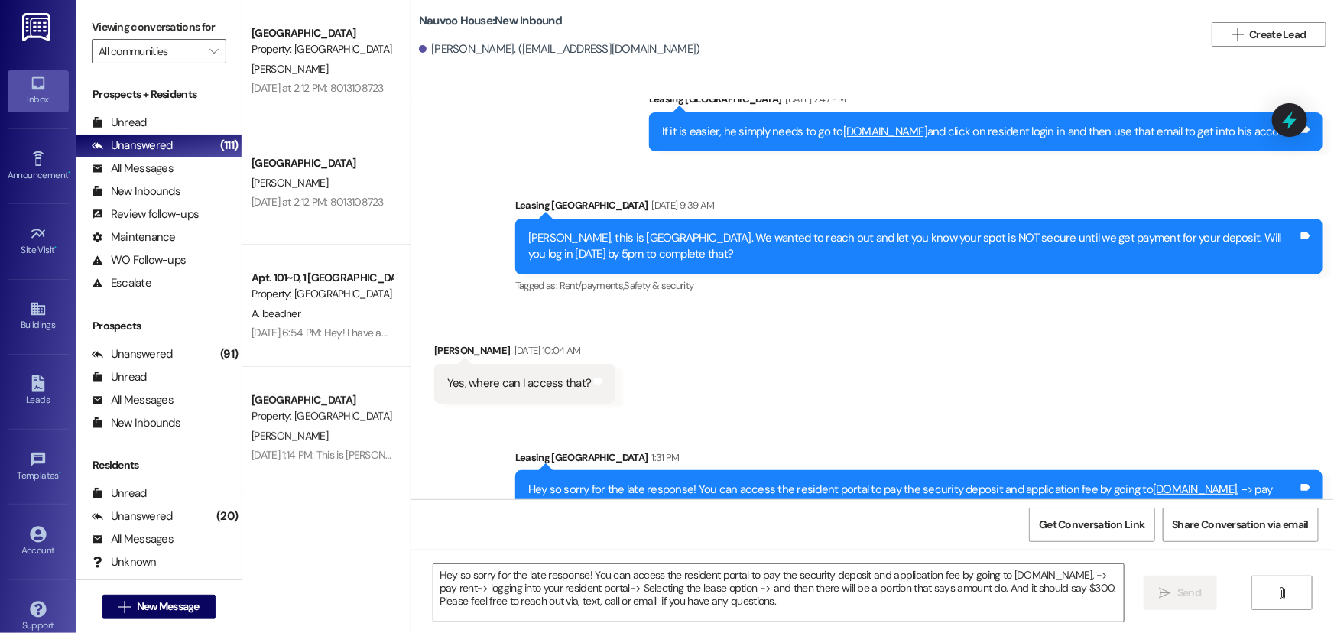
scroll to position [591, 0]
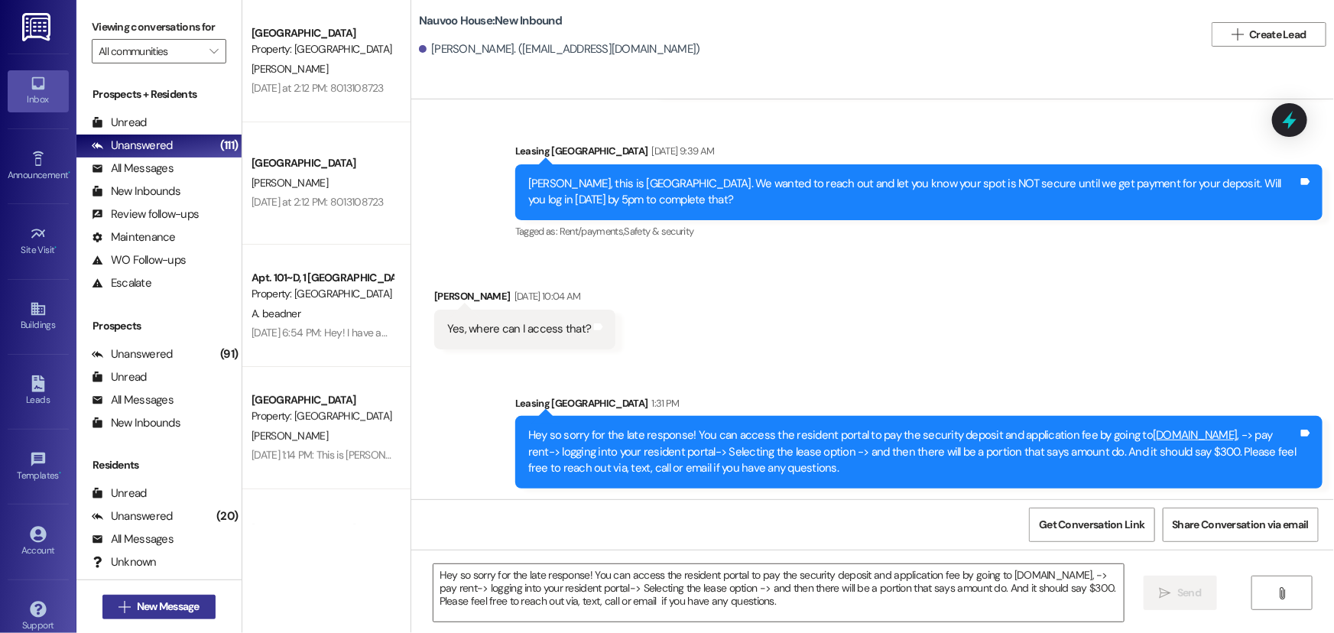
click at [167, 610] on span "New Message" at bounding box center [168, 606] width 63 height 16
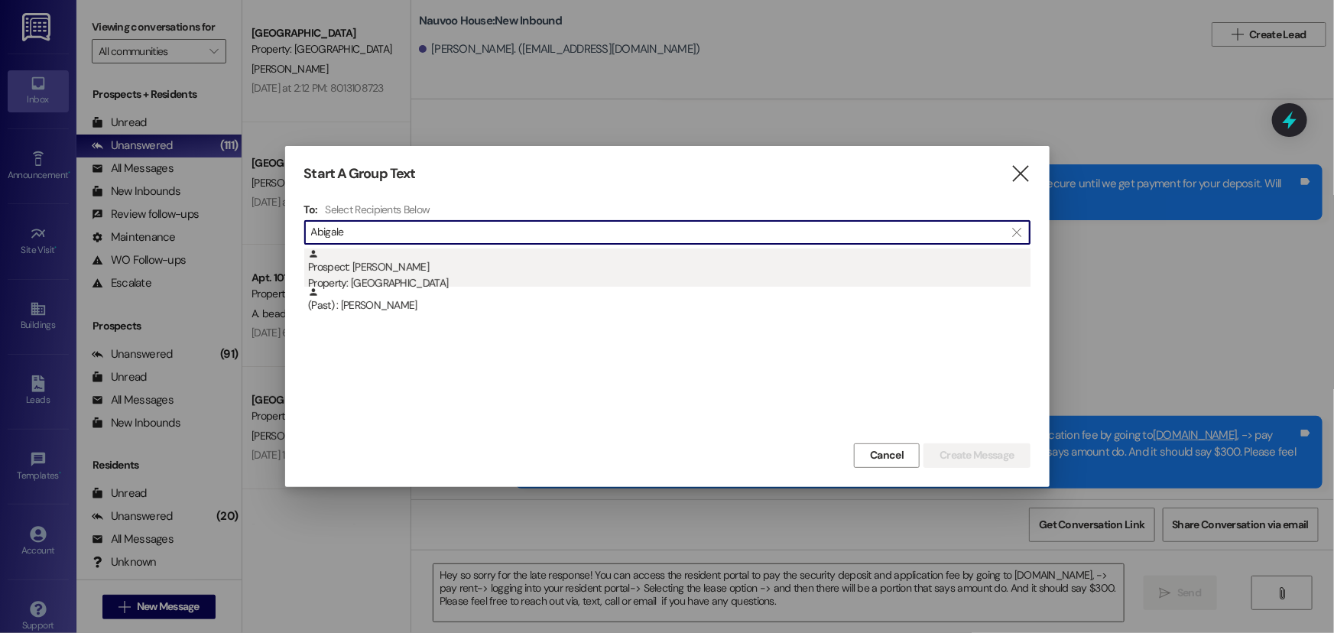
type input "Abigale"
click at [386, 264] on div "Prospect: [PERSON_NAME] Property: [GEOGRAPHIC_DATA]" at bounding box center [669, 270] width 722 height 44
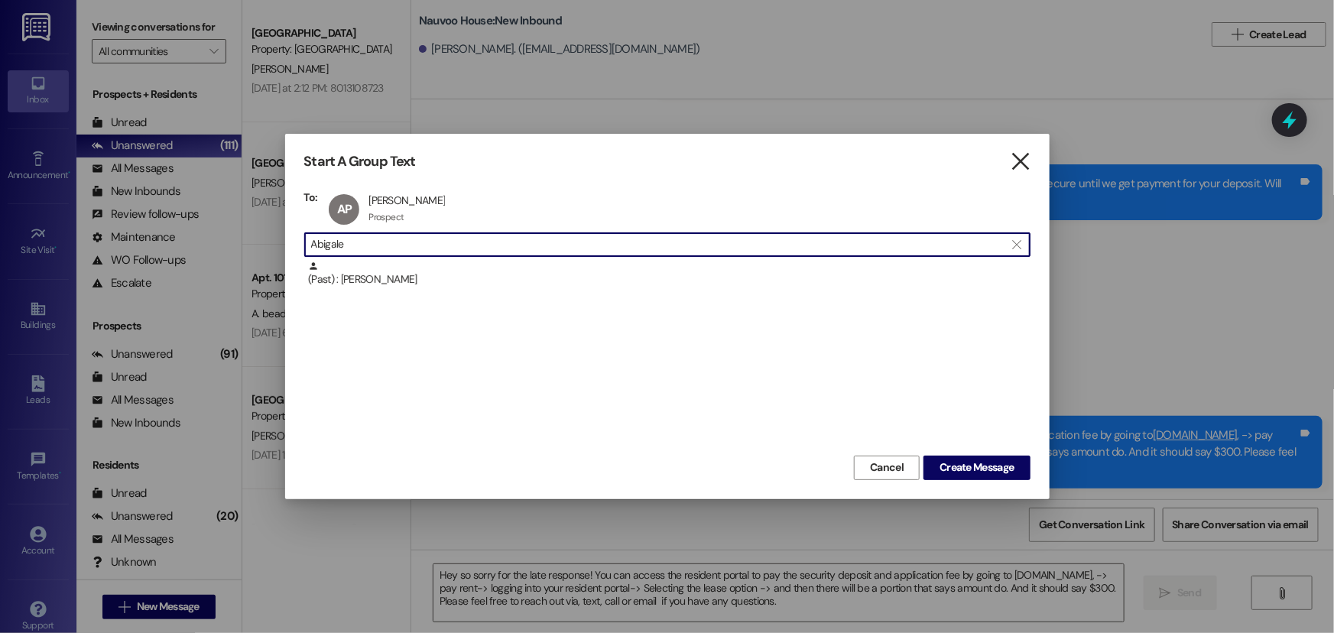
click at [1029, 169] on icon "" at bounding box center [1020, 162] width 21 height 16
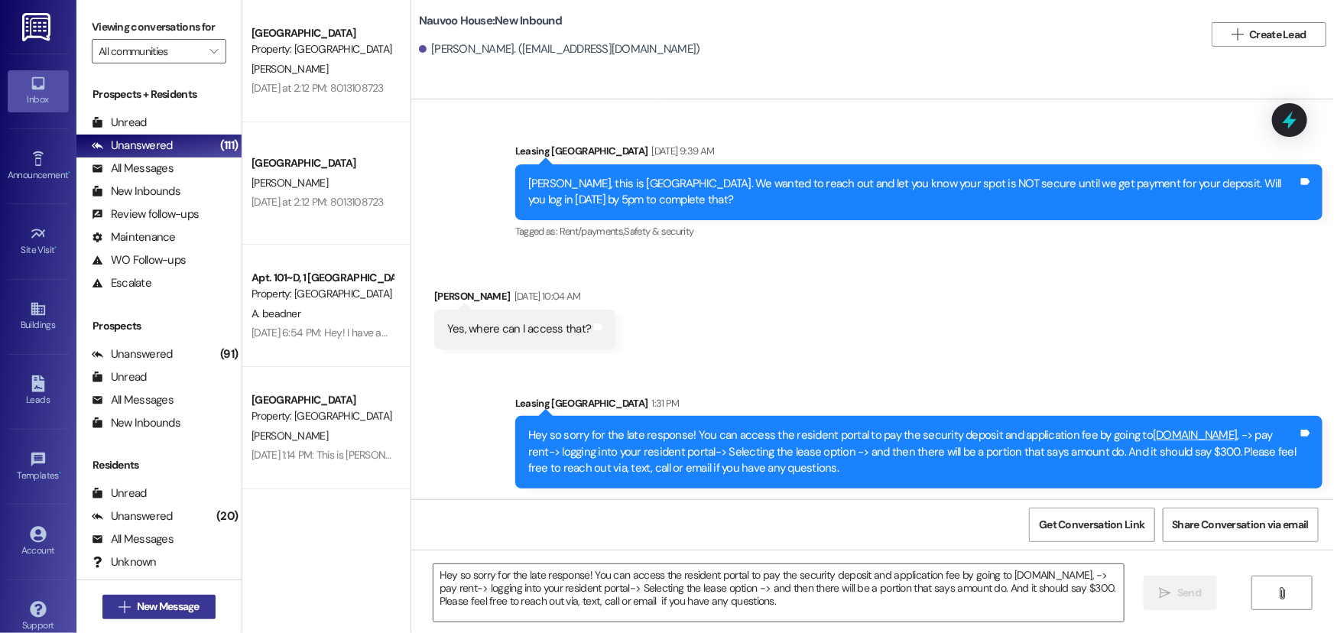
click at [122, 608] on icon "" at bounding box center [123, 607] width 11 height 12
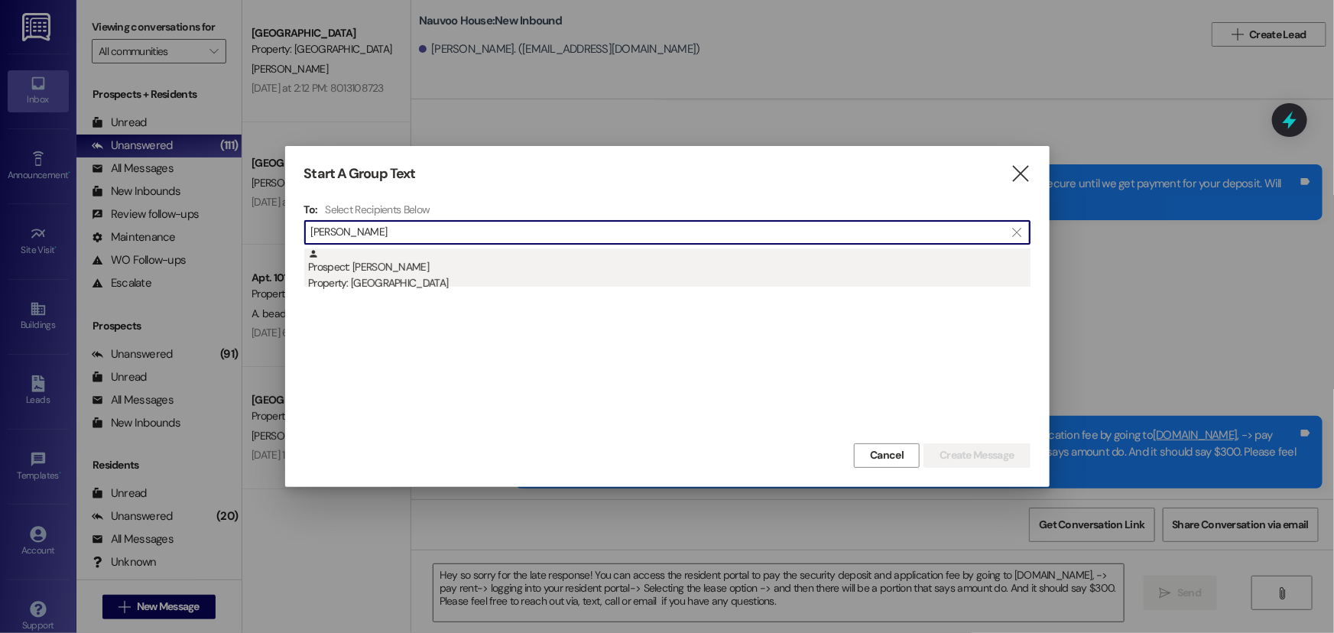
type input "[PERSON_NAME]"
click at [415, 286] on div "Property: [GEOGRAPHIC_DATA]" at bounding box center [669, 283] width 722 height 16
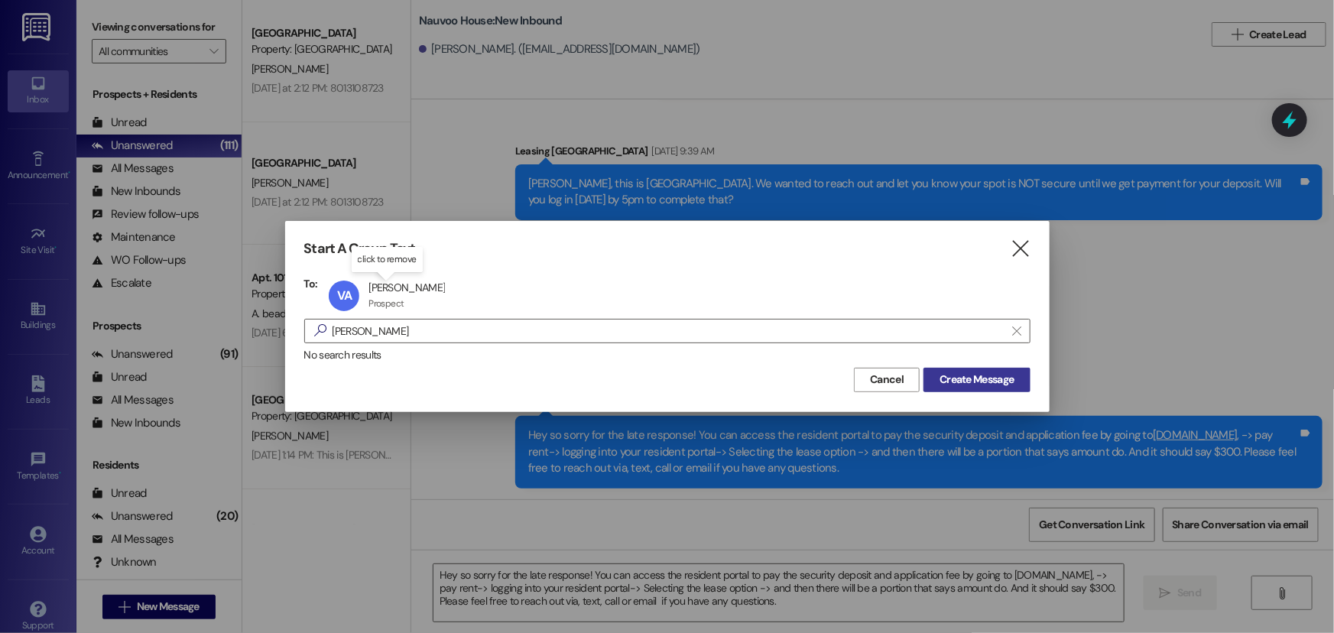
click at [971, 388] on button "Create Message" at bounding box center [976, 380] width 106 height 24
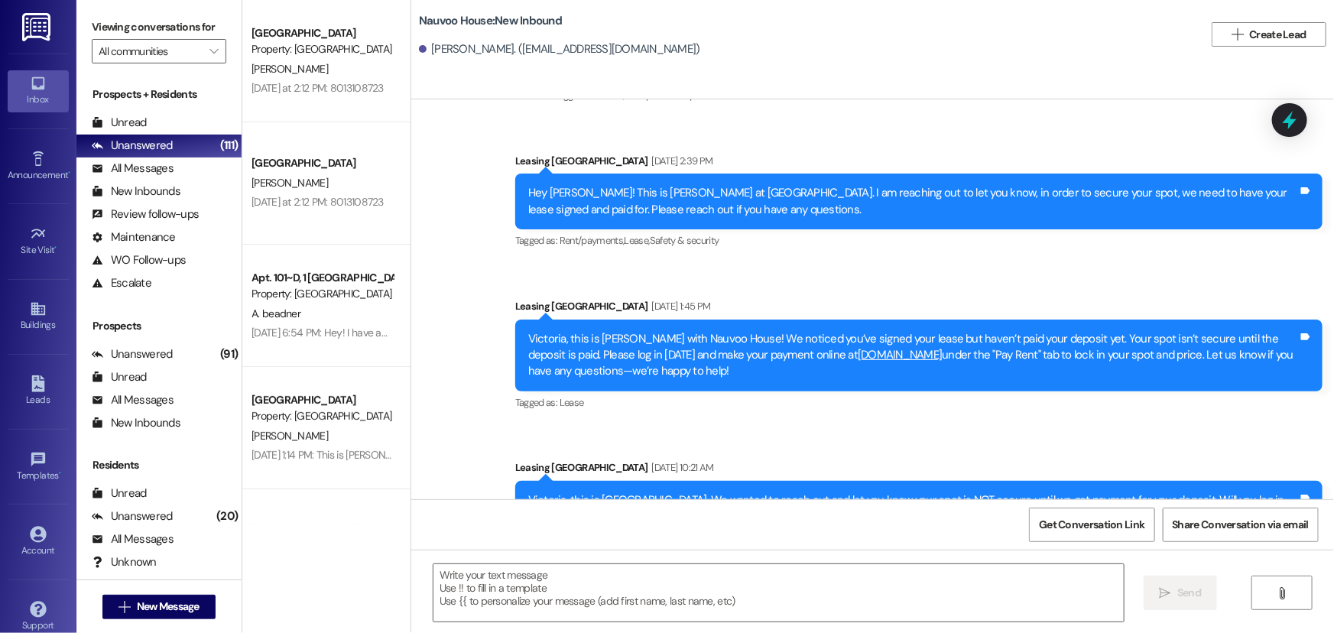
scroll to position [851, 0]
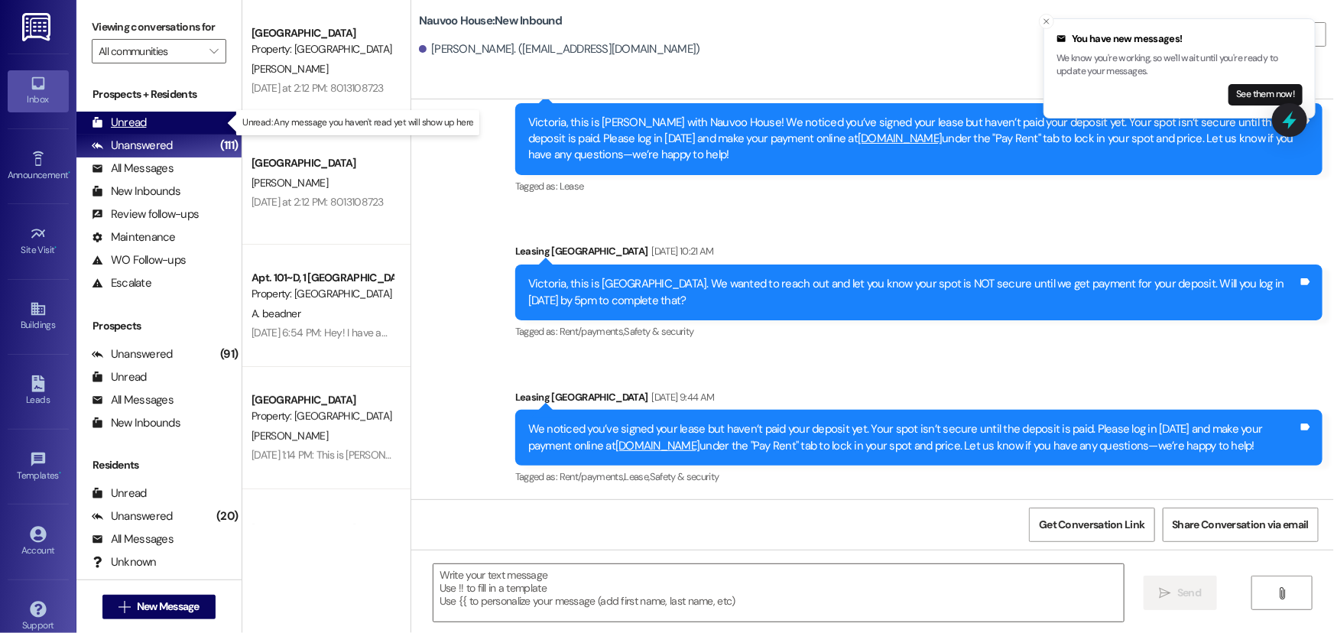
click at [133, 117] on div "Unread" at bounding box center [119, 123] width 55 height 16
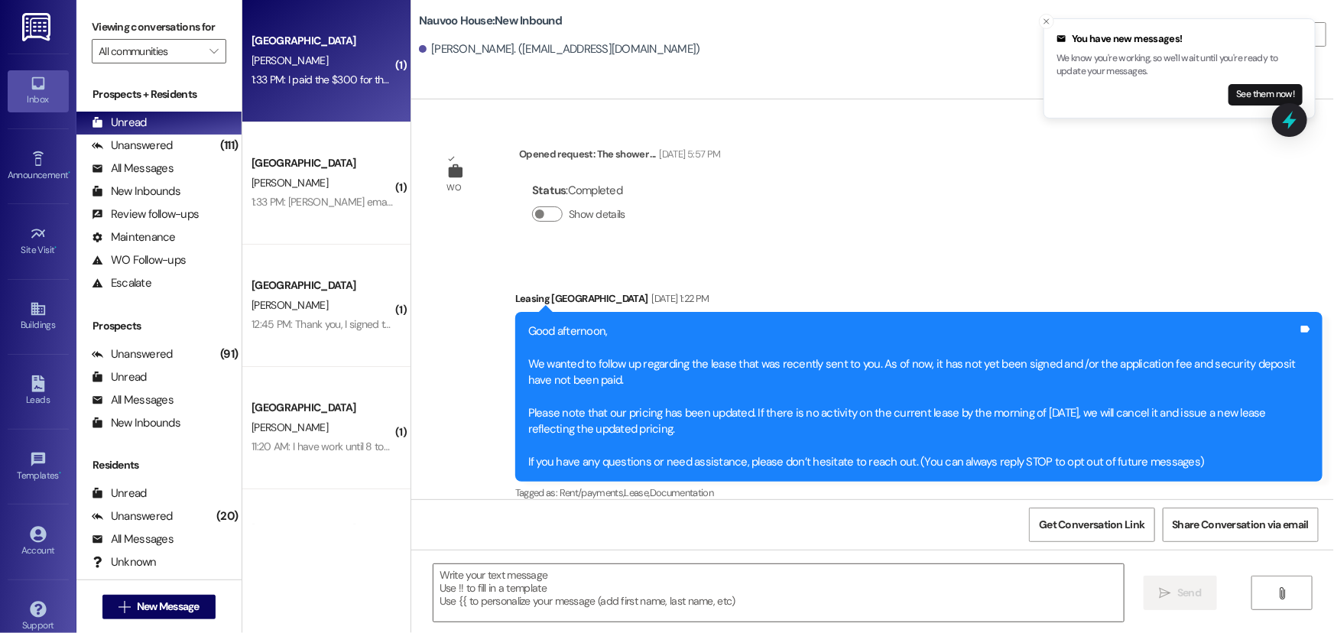
click at [271, 79] on div "1:33 PM: I paid the $300 for the application fee and deposit. Does that include…" at bounding box center [452, 80] width 402 height 14
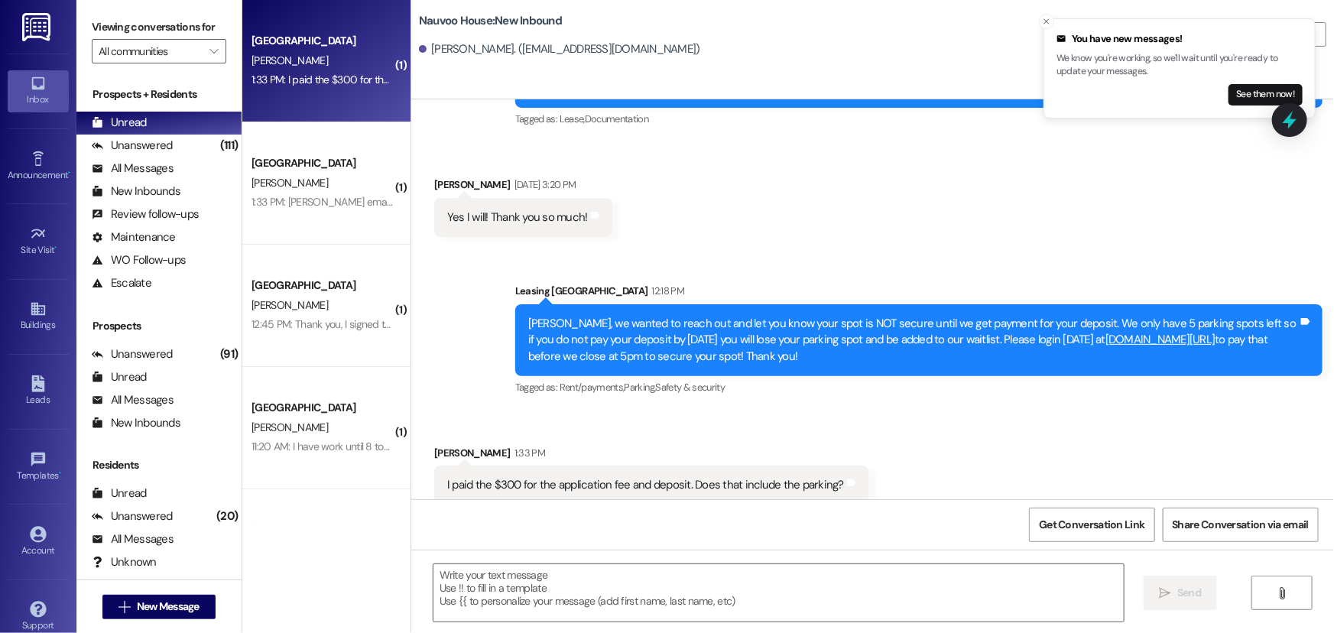
scroll to position [132, 0]
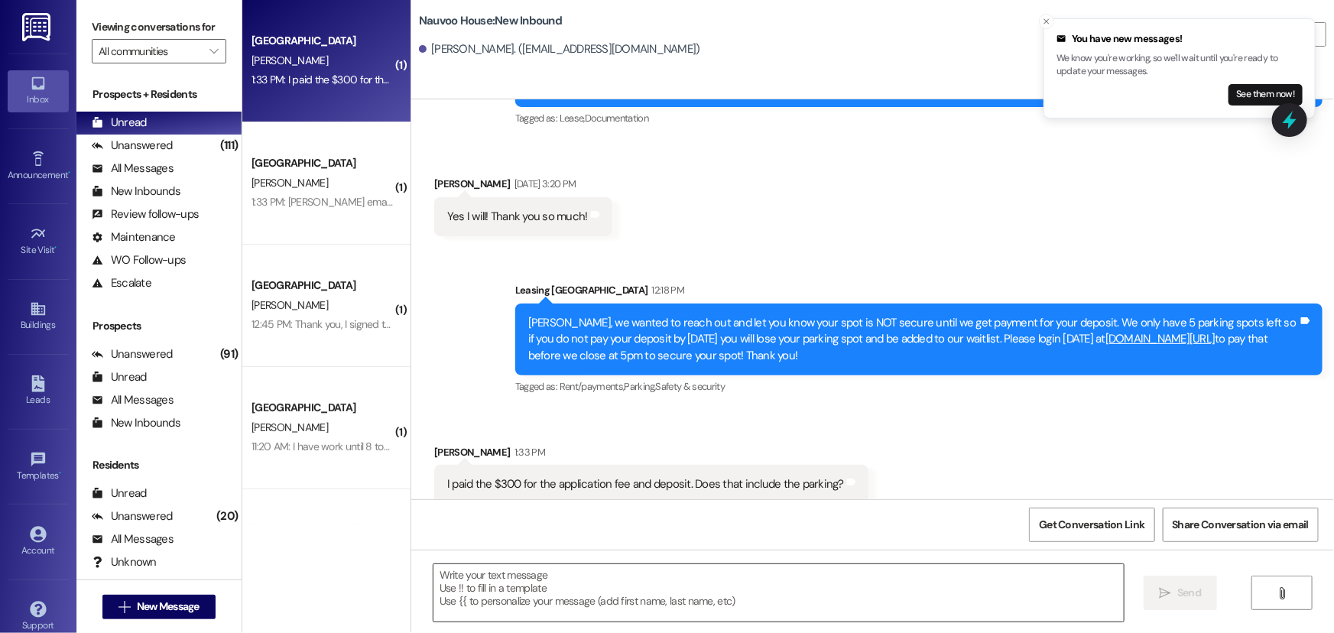
click at [672, 596] on textarea at bounding box center [778, 592] width 690 height 57
click at [675, 588] on textarea "It does not." at bounding box center [778, 592] width 690 height 57
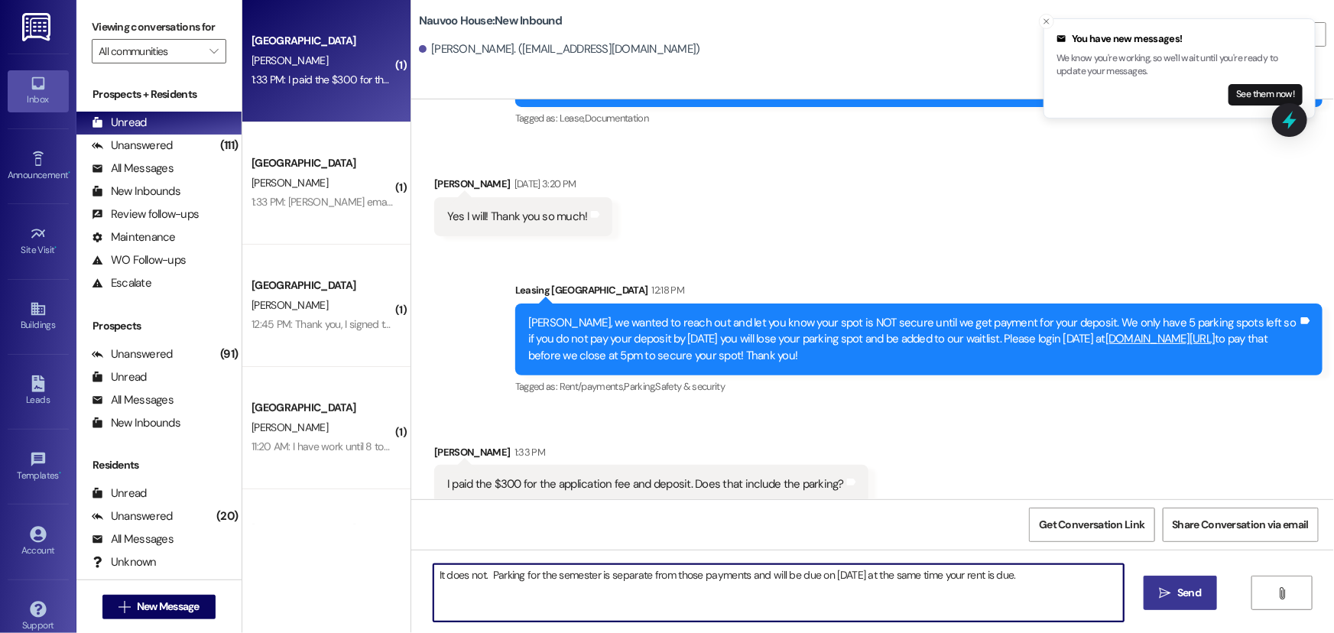
type textarea "It does not. Parking for the semester is separate from those payments and will …"
click at [1161, 595] on icon "" at bounding box center [1164, 593] width 11 height 12
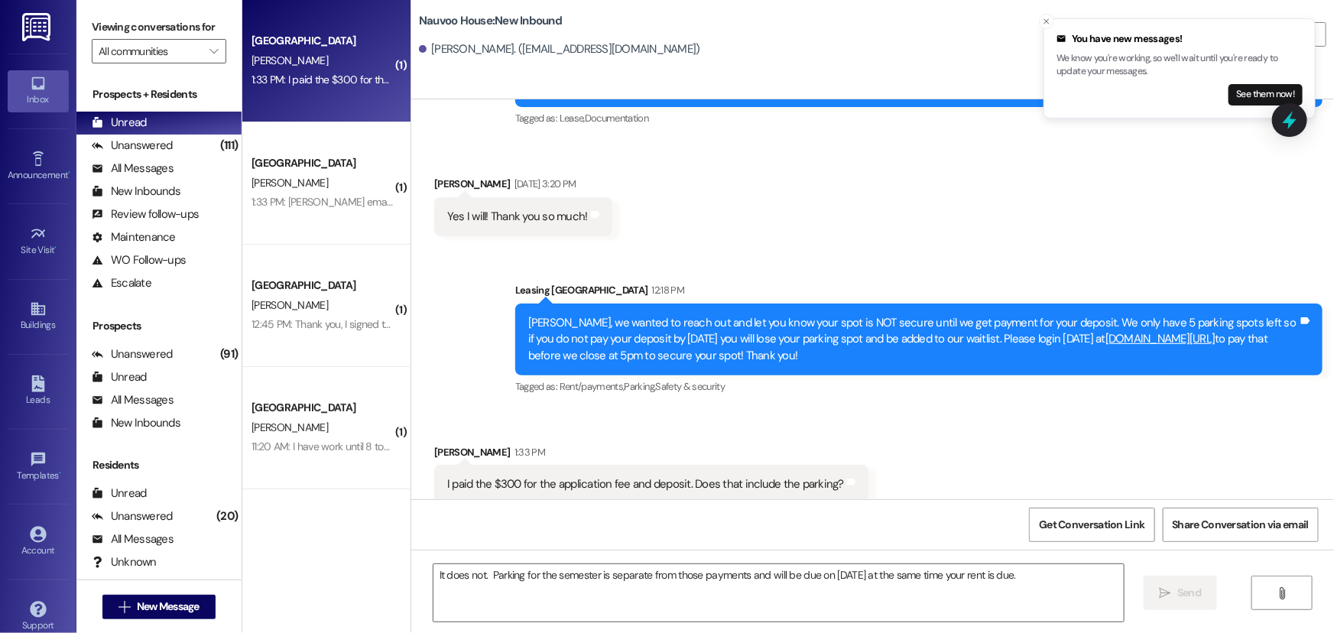
click at [320, 196] on div "1:33 PM: [PERSON_NAME] email: [EMAIL_ADDRESS][DOMAIN_NAME] 1:33 PM: [PERSON_NAM…" at bounding box center [402, 202] width 302 height 14
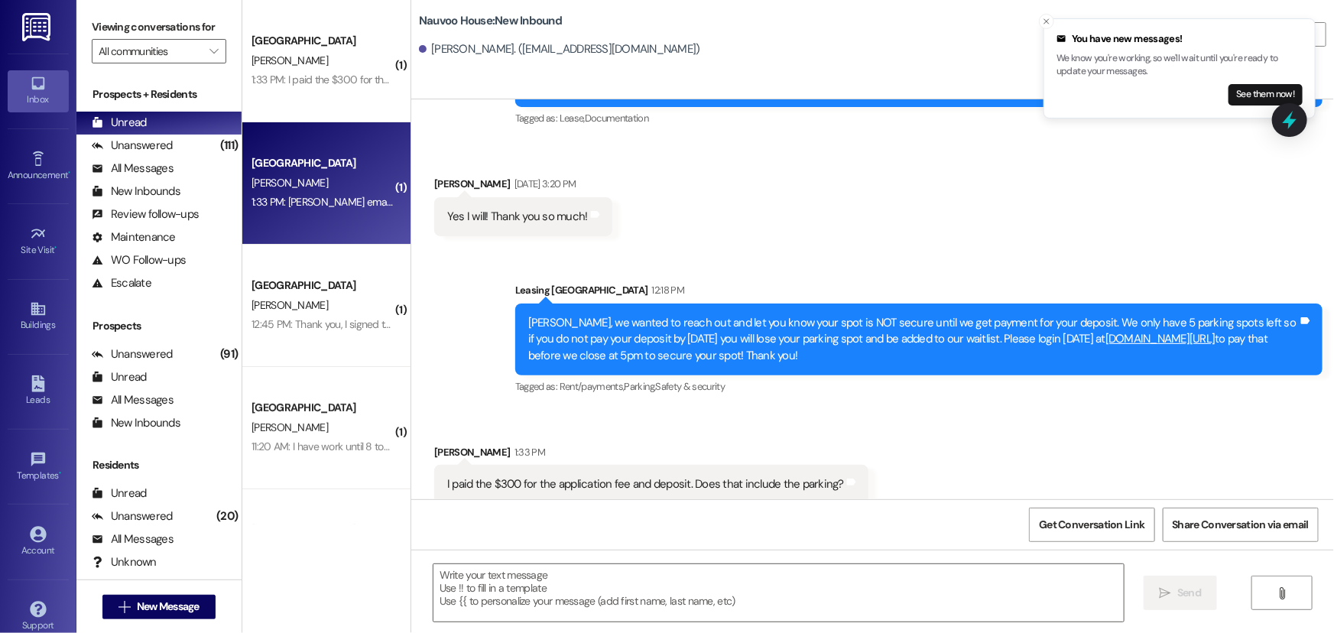
scroll to position [0, 0]
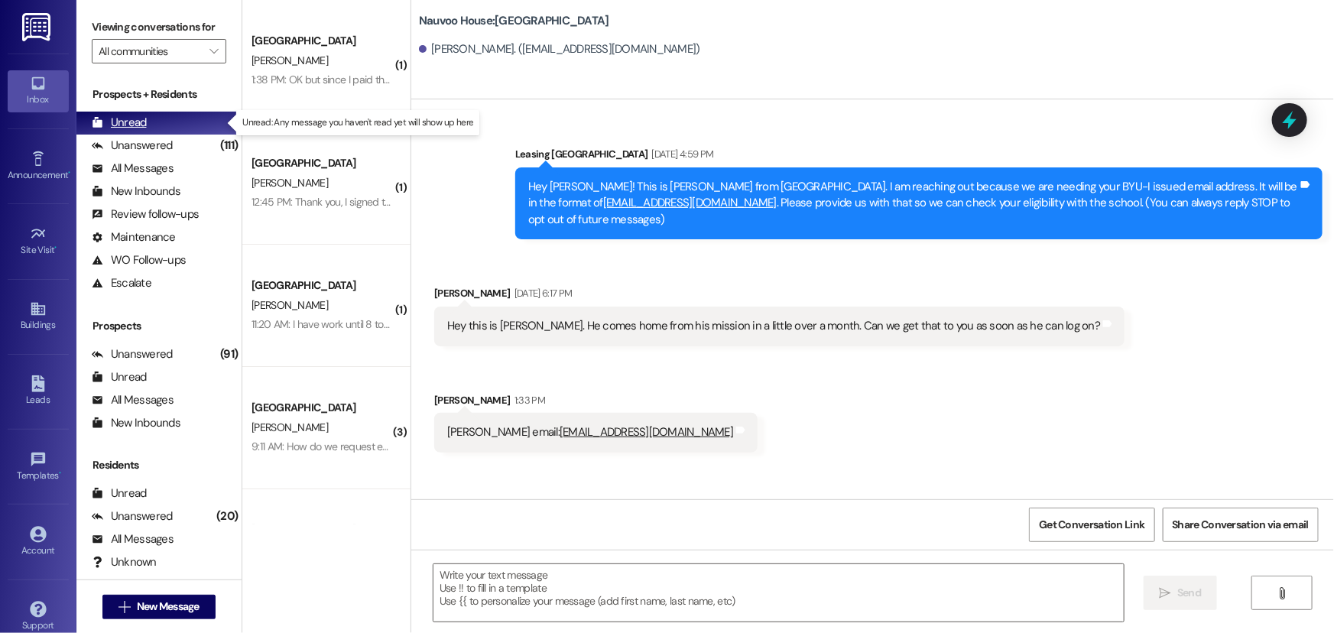
click at [149, 118] on div "Unread (0)" at bounding box center [158, 123] width 165 height 23
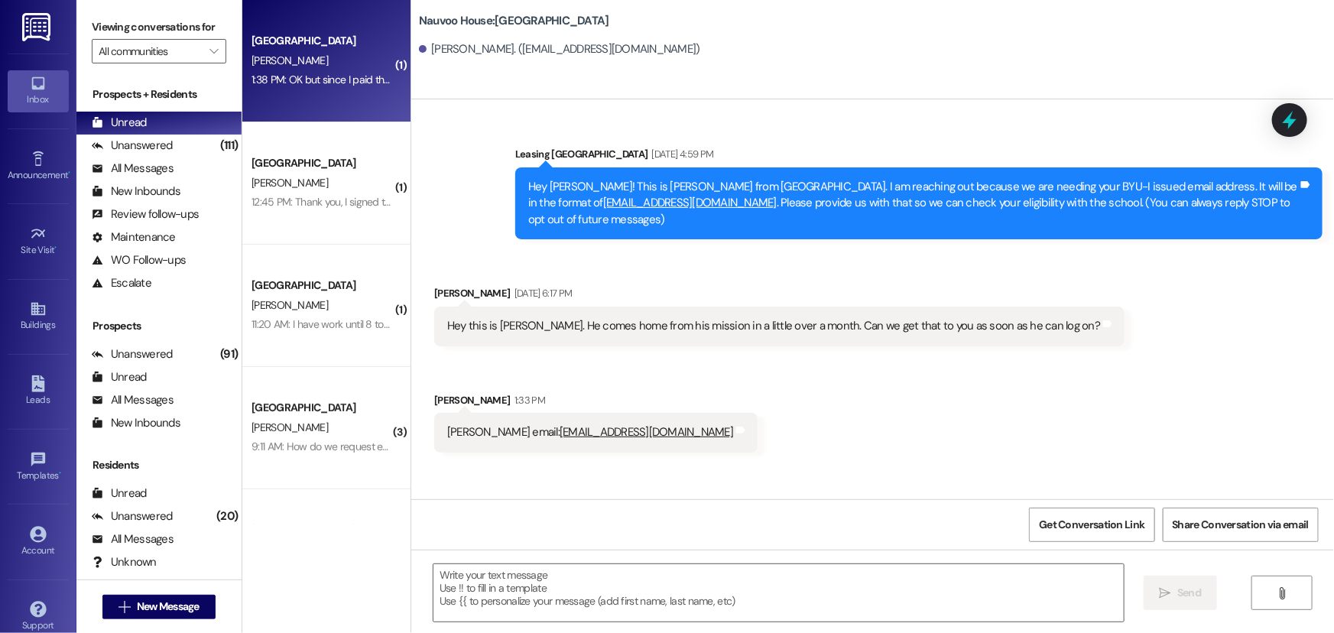
click at [279, 79] on div "1:38 PM: OK but since I paid the deposit do I have to do anything else to reser…" at bounding box center [466, 80] width 430 height 14
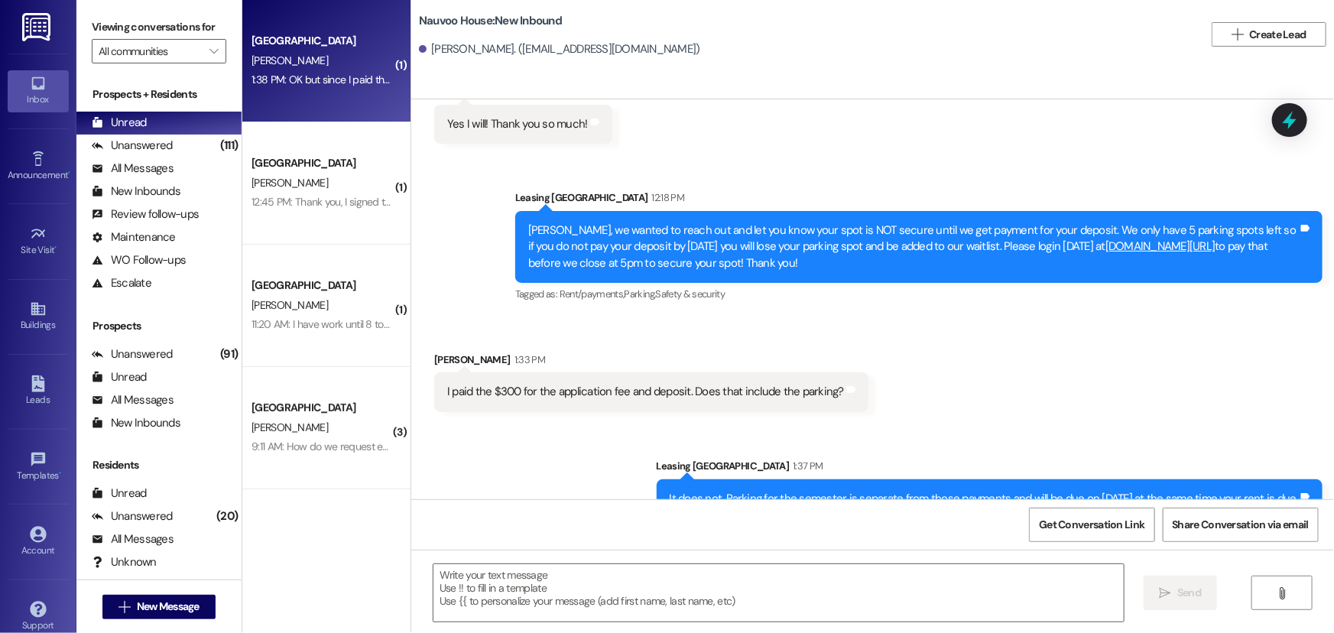
scroll to position [367, 0]
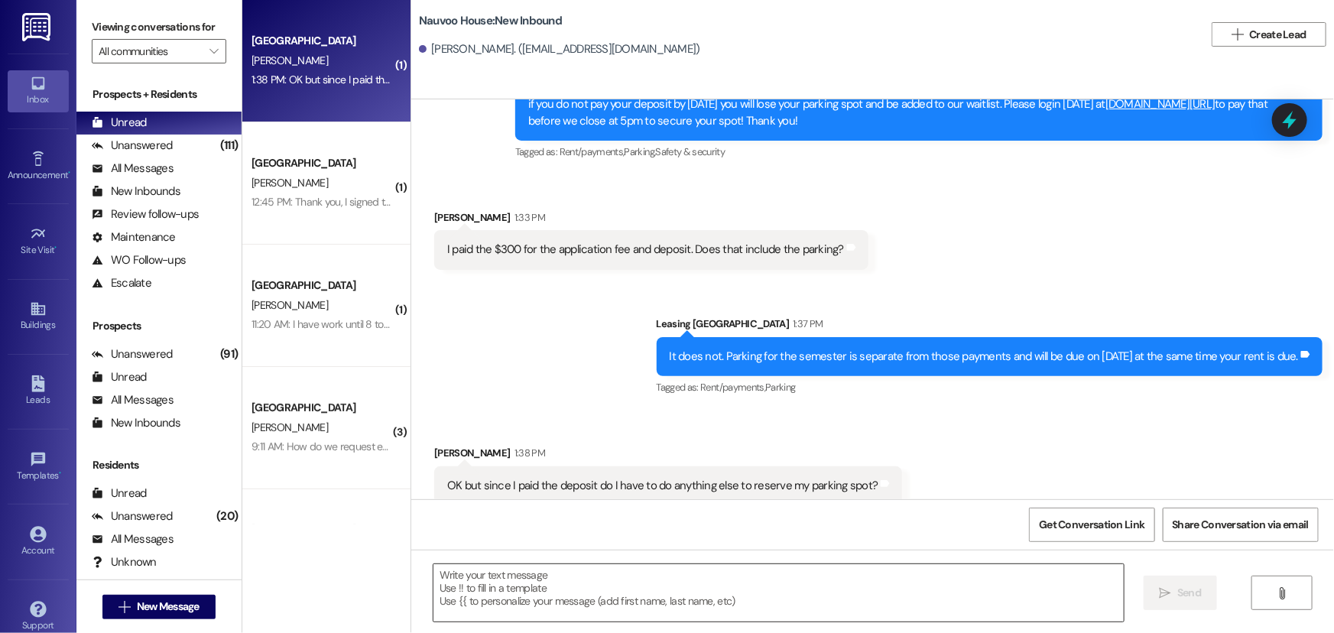
click at [637, 608] on textarea at bounding box center [778, 592] width 690 height 57
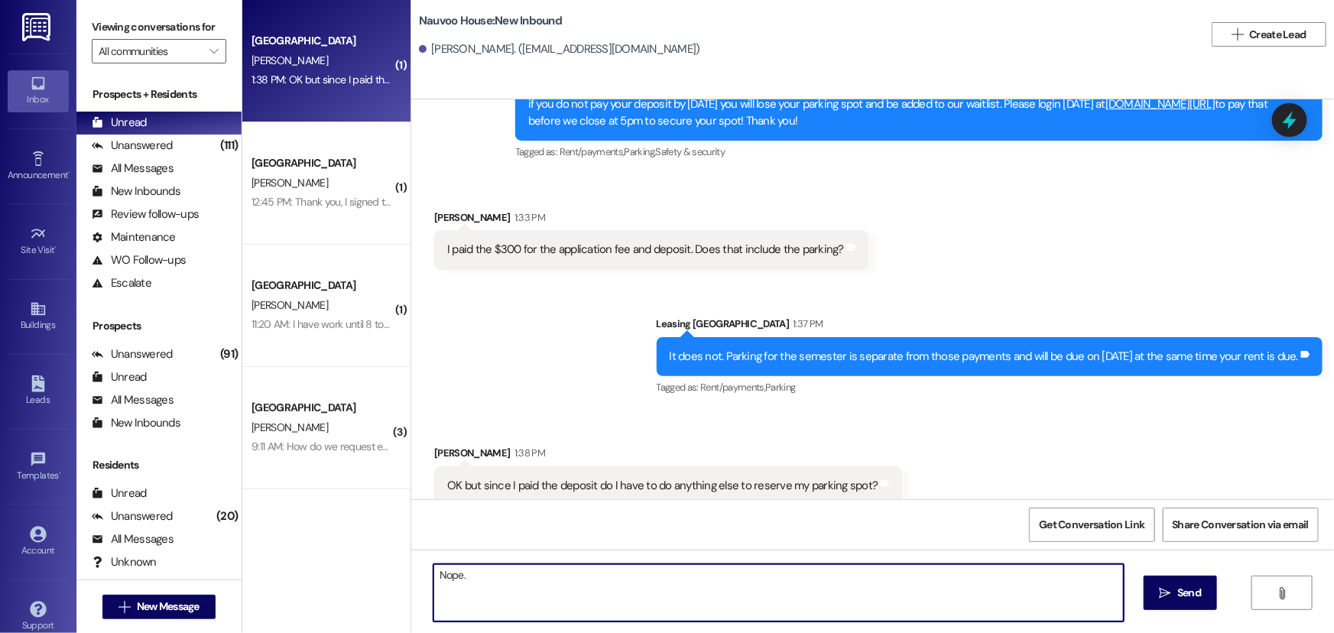
click at [620, 593] on textarea "Nope." at bounding box center [778, 592] width 690 height 57
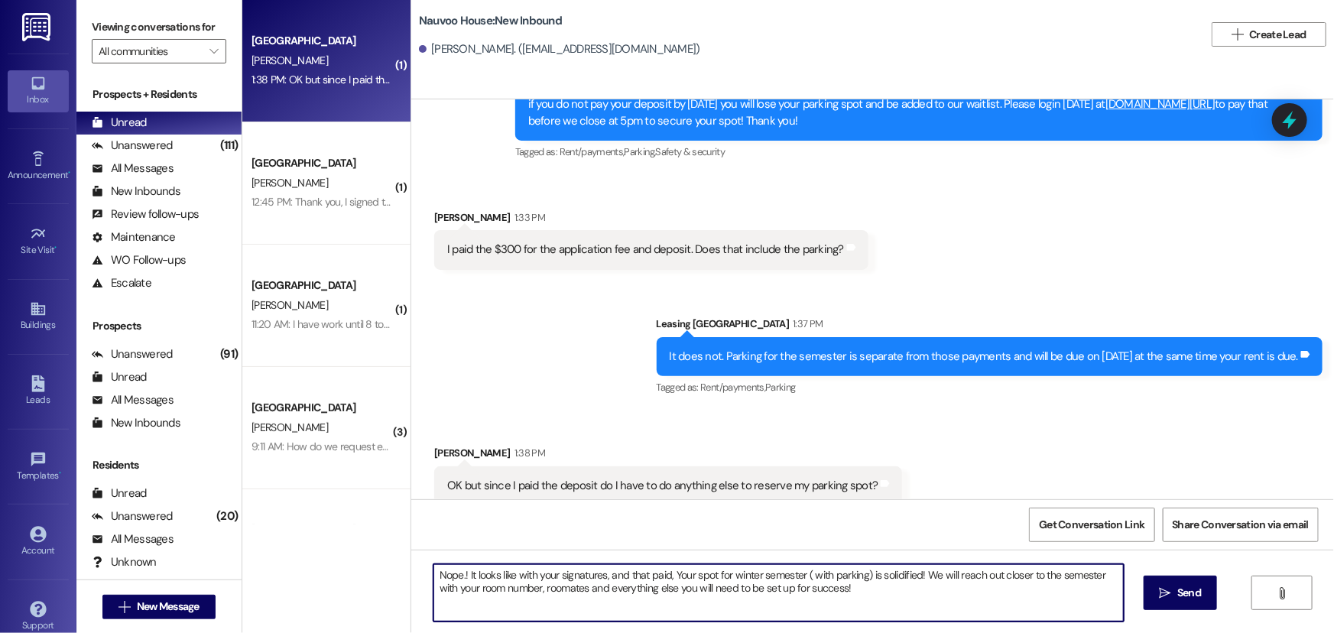
drag, startPoint x: 553, startPoint y: 592, endPoint x: 583, endPoint y: 285, distance: 308.7
click at [582, 283] on div "Sent via SMS Leasing [GEOGRAPHIC_DATA] 1:37 PM It does not. Parking for the sem…" at bounding box center [872, 345] width 922 height 129
click at [890, 597] on textarea "Nope.! It looks like with your signatures, and that paid, Your spot for winter …" at bounding box center [778, 592] width 690 height 57
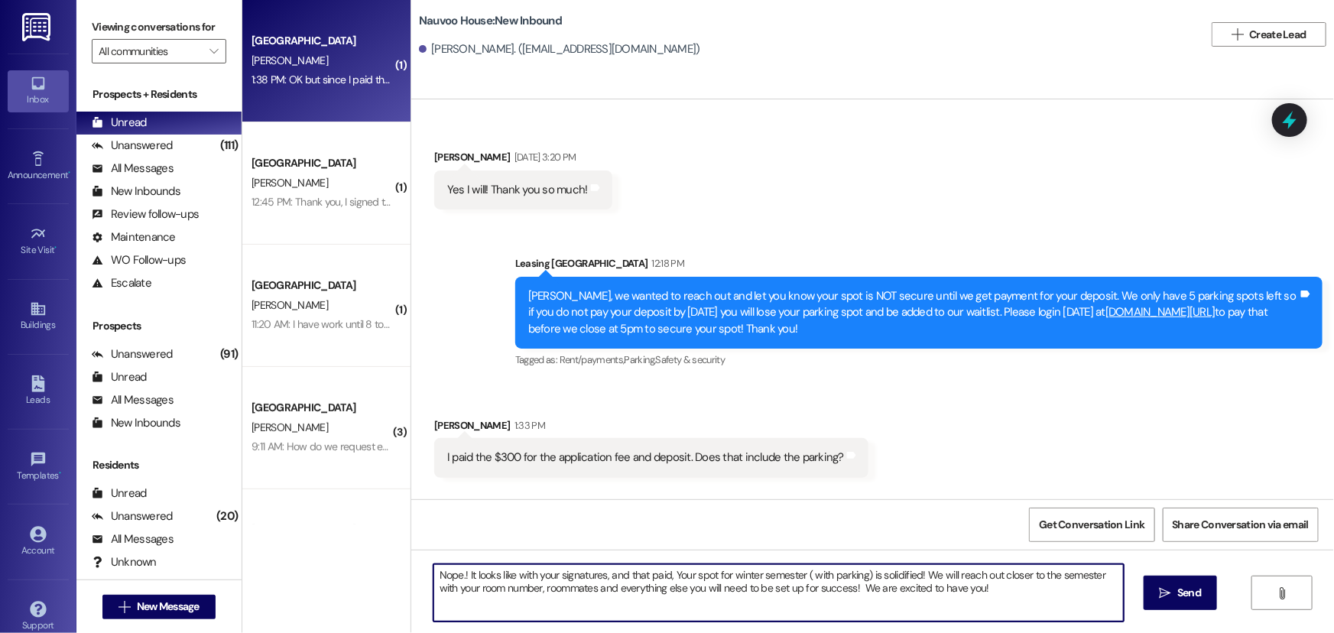
scroll to position [228, 0]
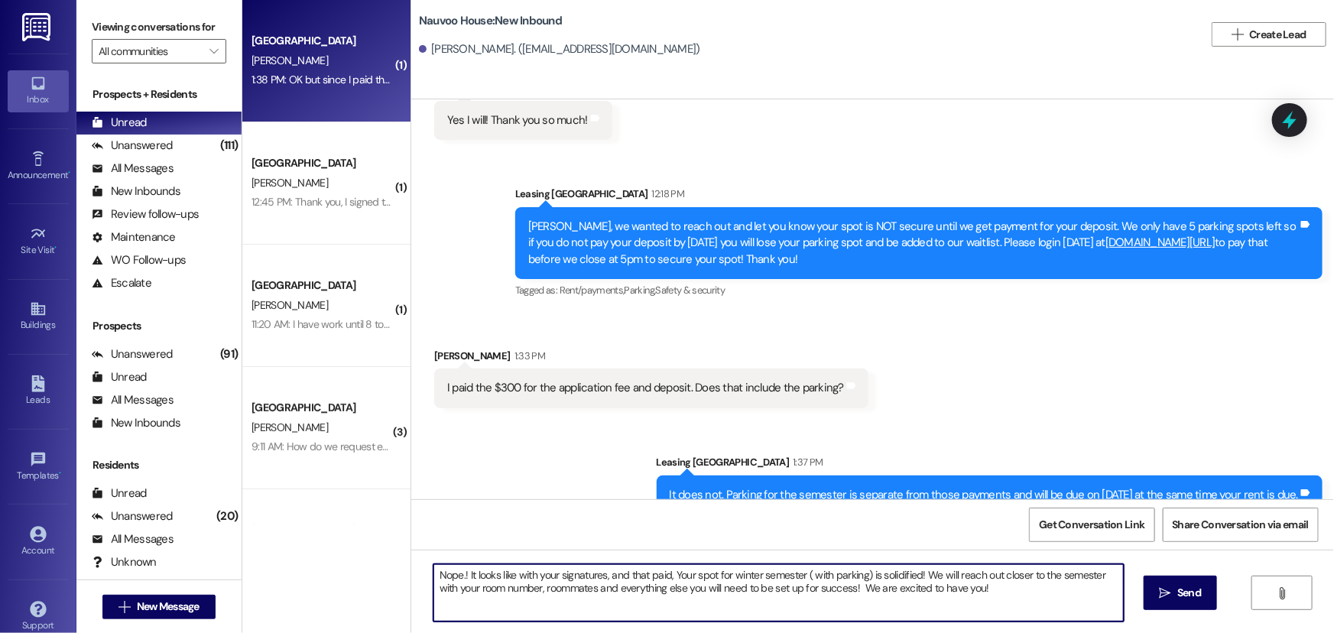
type textarea "Nope.! It looks like with your signatures, and that paid, Your spot for winter …"
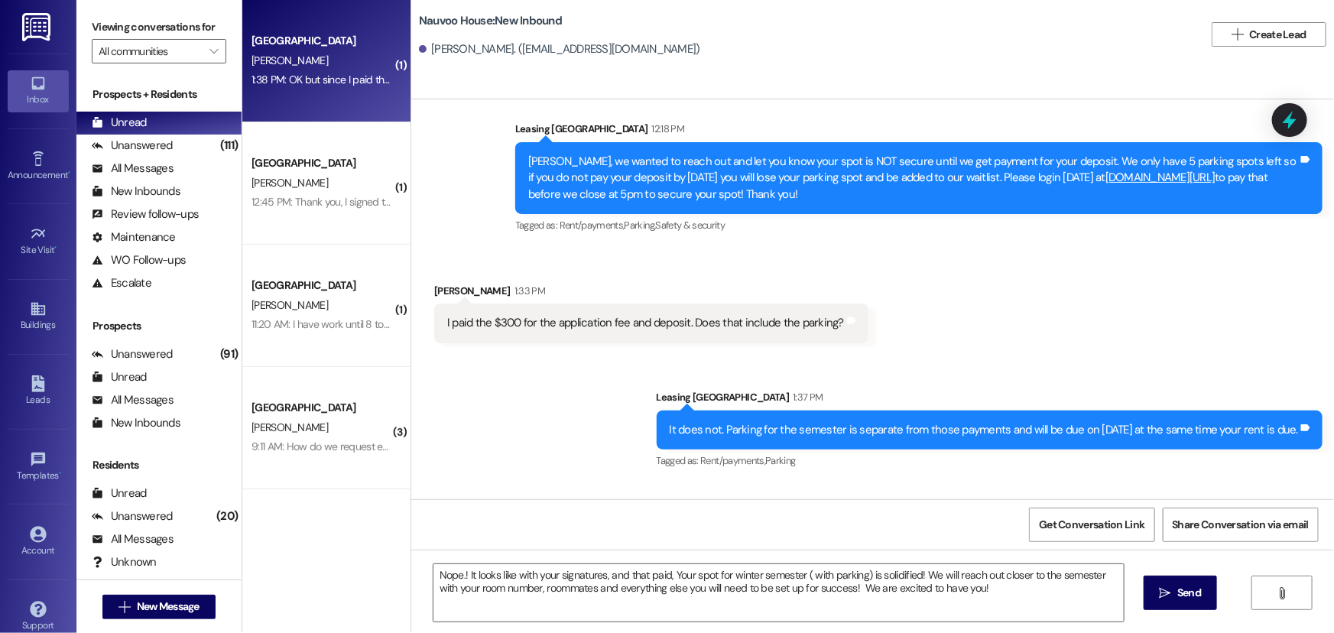
scroll to position [368, 0]
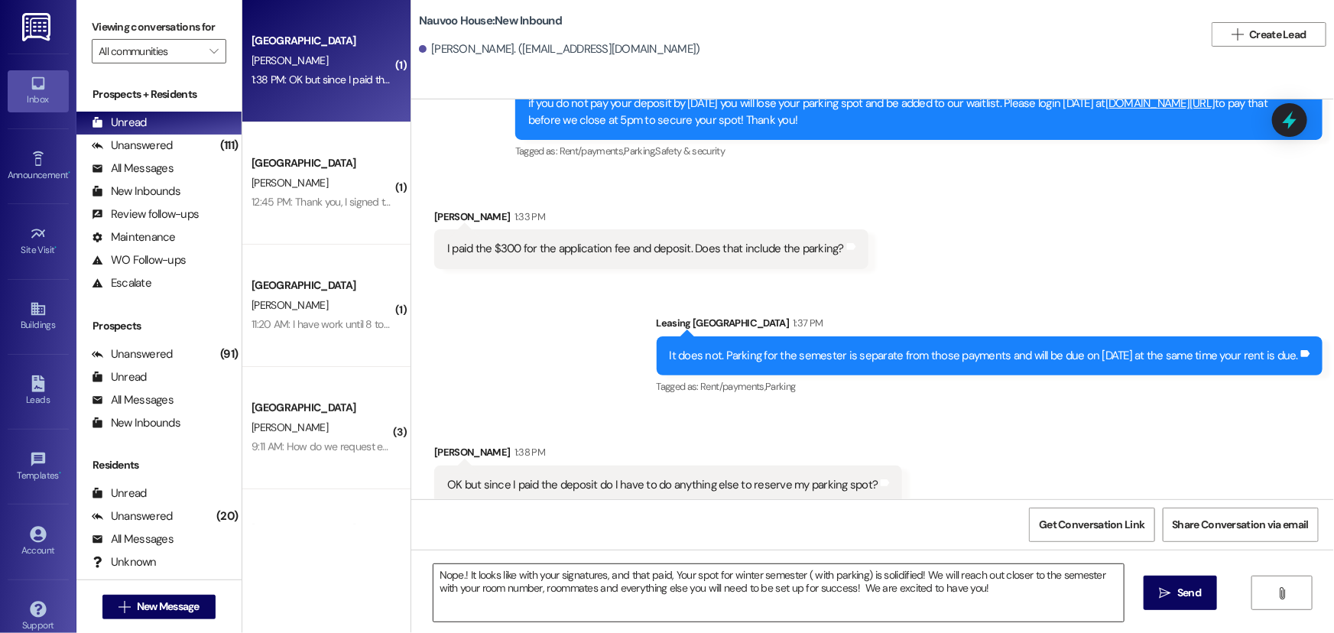
click at [1016, 598] on textarea "Nope.! It looks like with your signatures, and that paid, Your spot for winter …" at bounding box center [778, 592] width 690 height 57
click at [1174, 590] on span "Send" at bounding box center [1189, 593] width 30 height 16
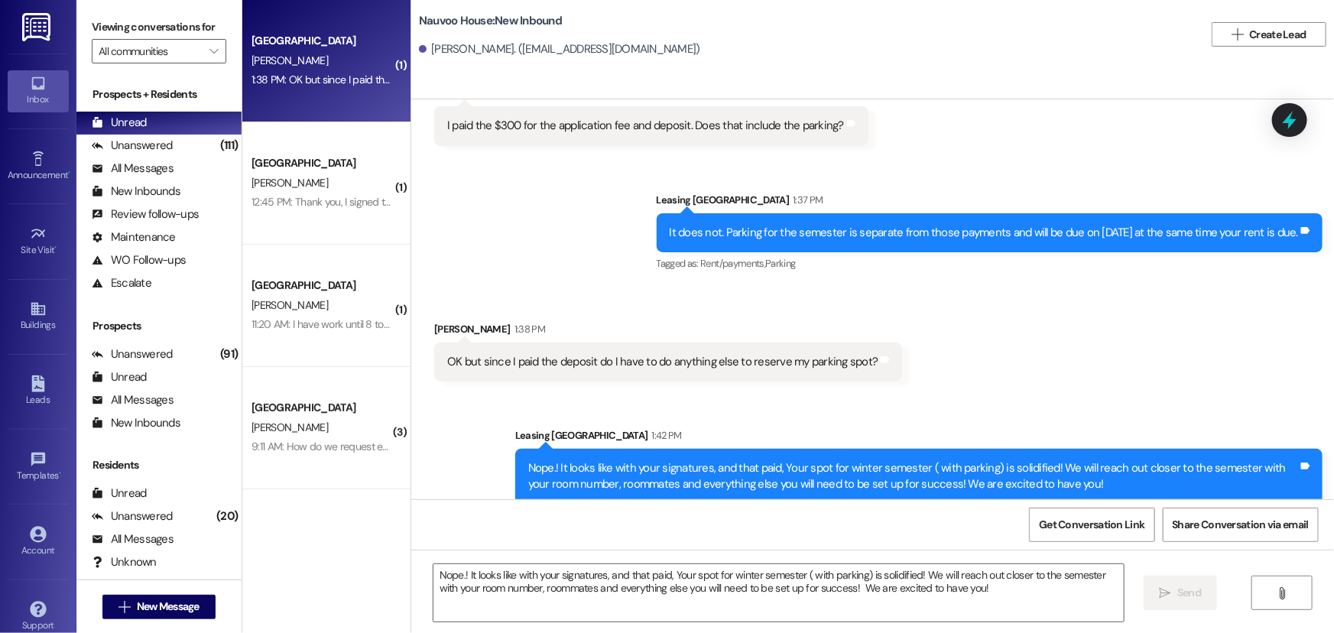
scroll to position [597, 0]
